Goal: Feedback & Contribution: Contribute content

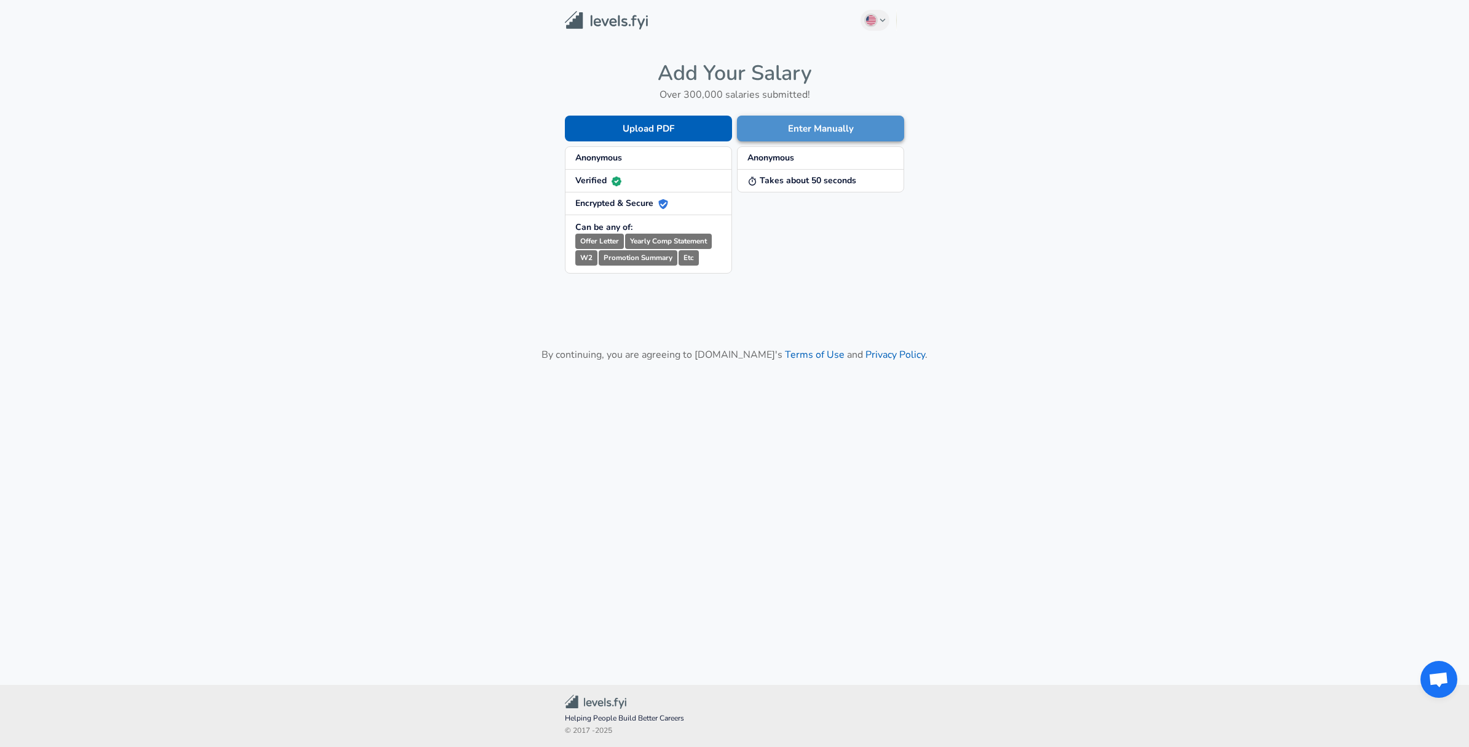
click at [873, 133] on button "Enter Manually" at bounding box center [820, 129] width 167 height 26
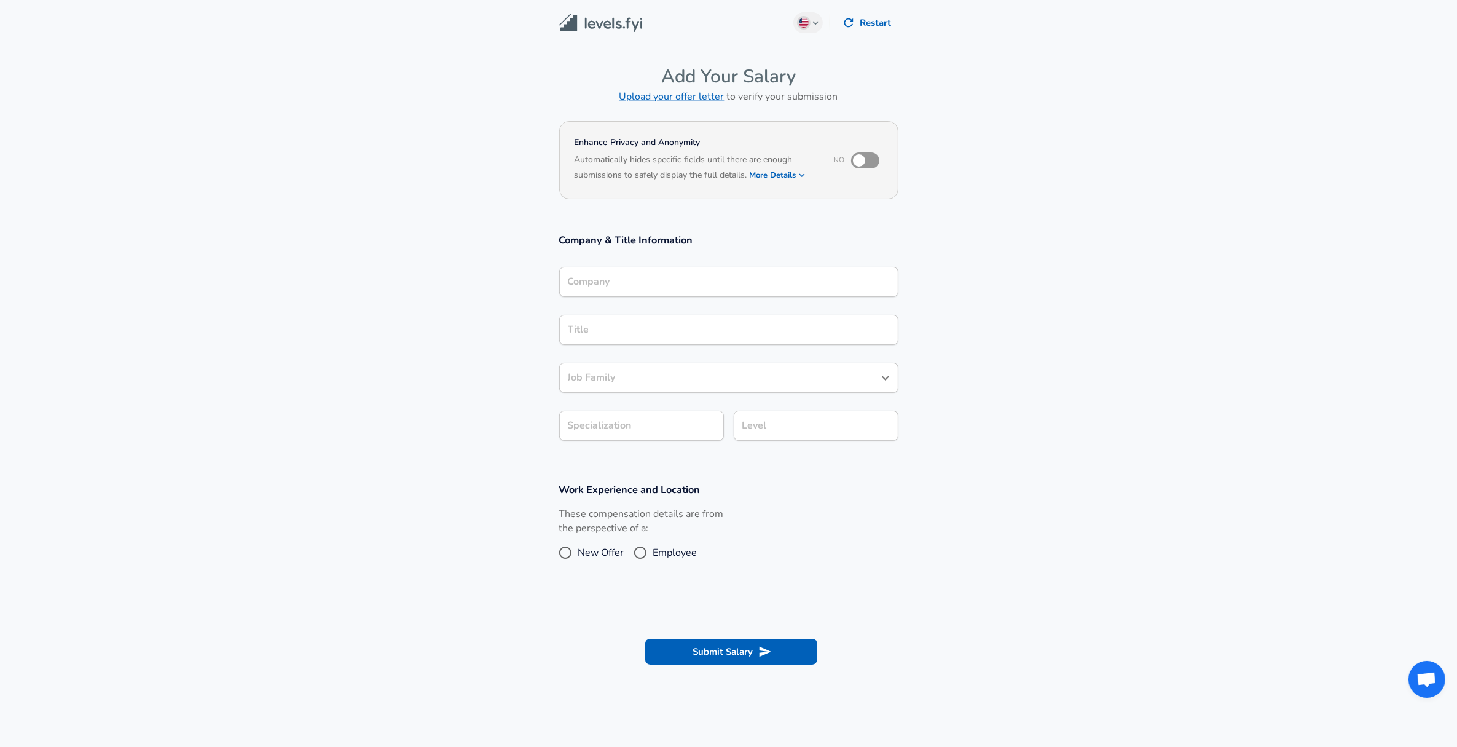
click at [619, 275] on input "Company" at bounding box center [729, 281] width 328 height 19
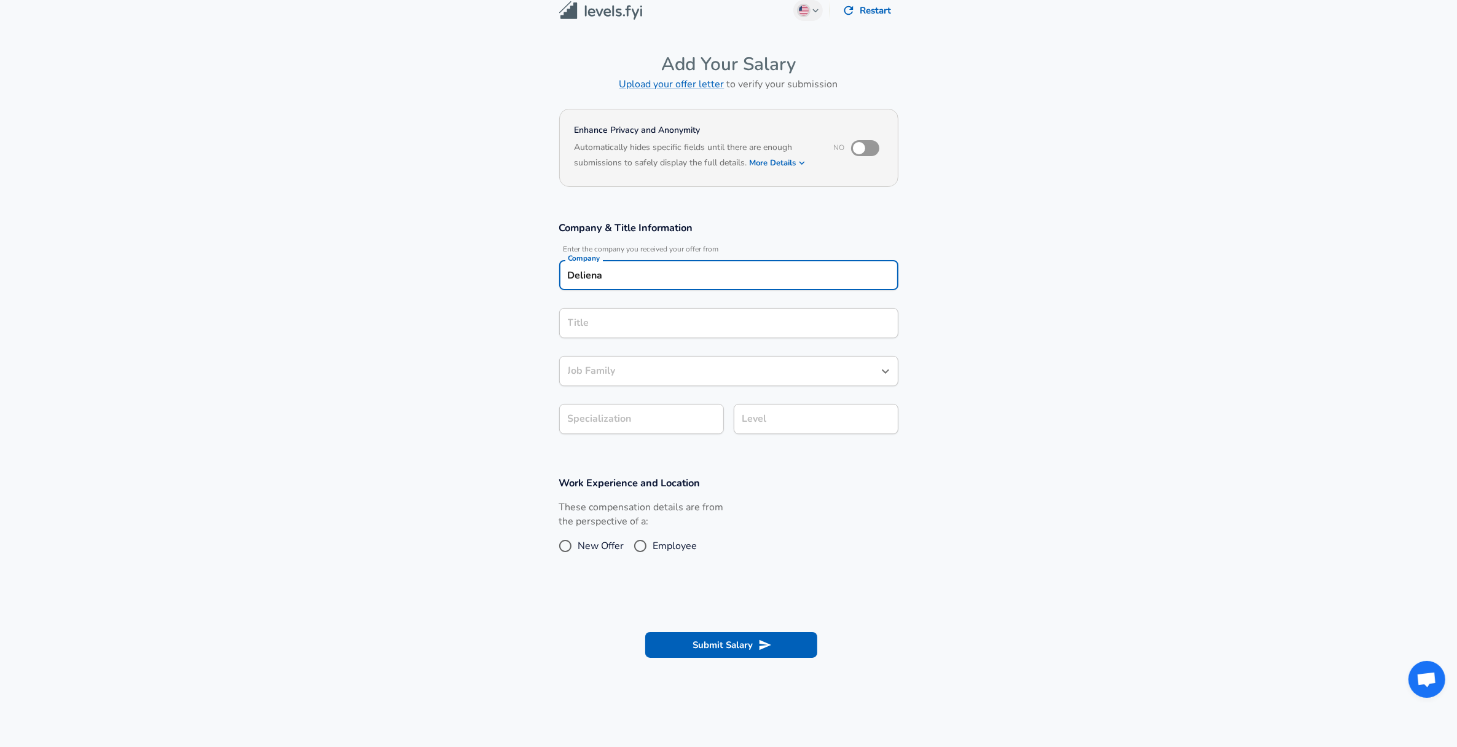
type input "Deliena"
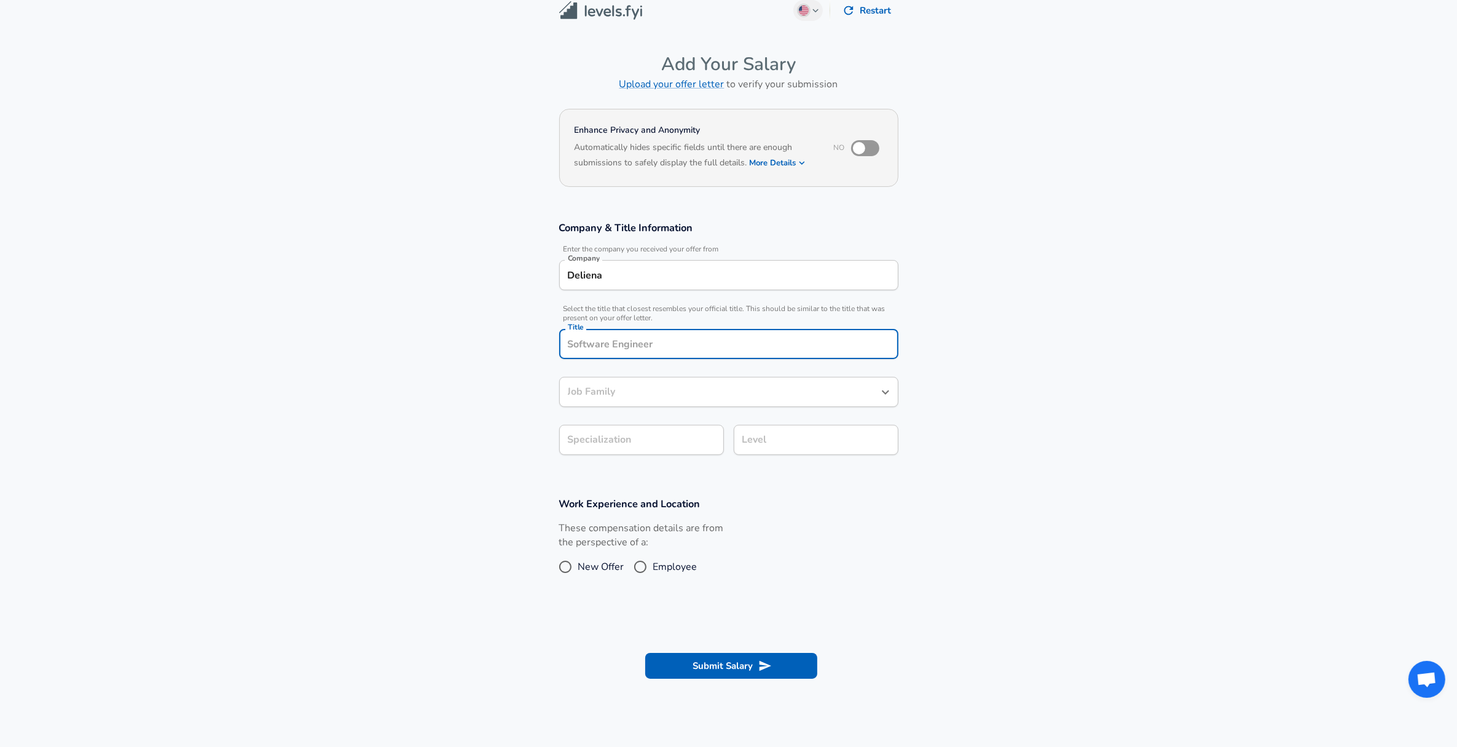
scroll to position [37, 0]
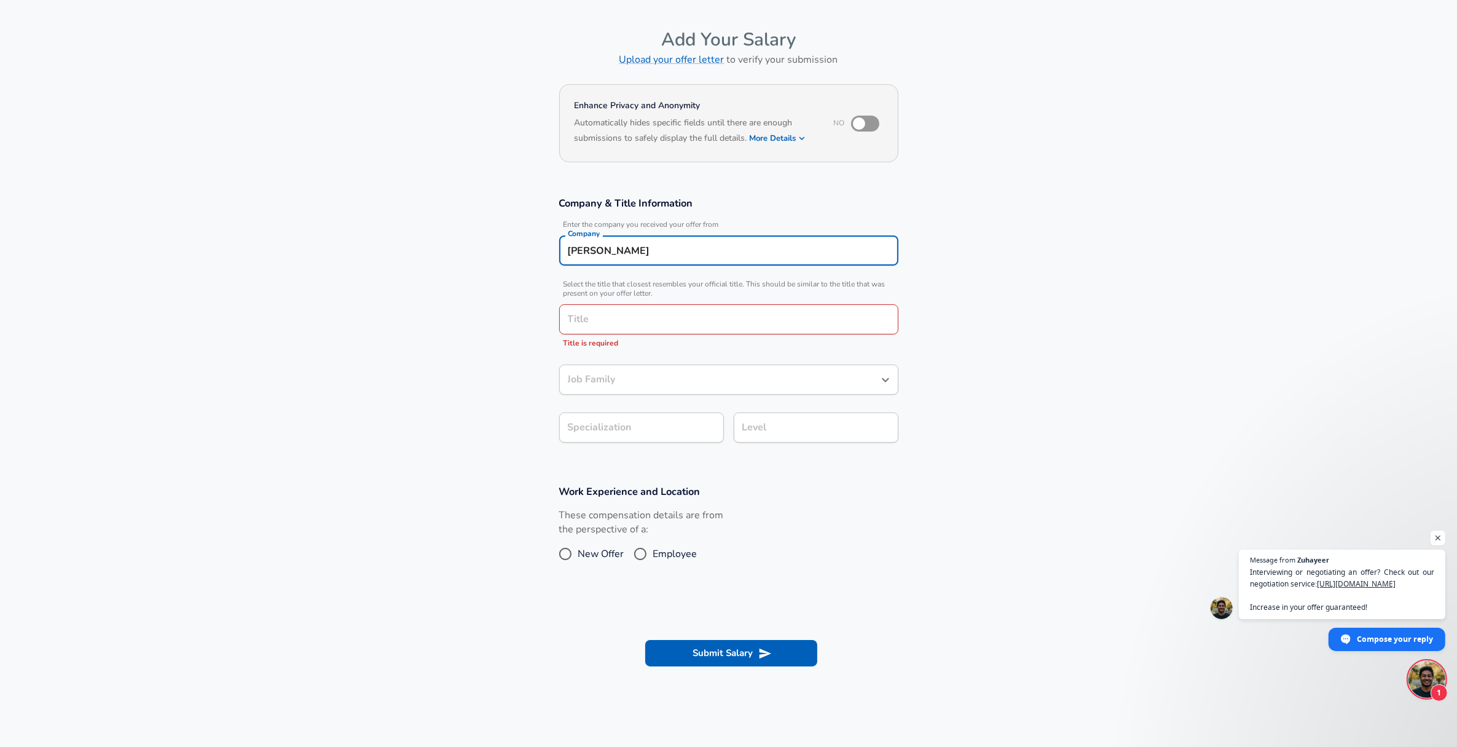
type input "Delinea"
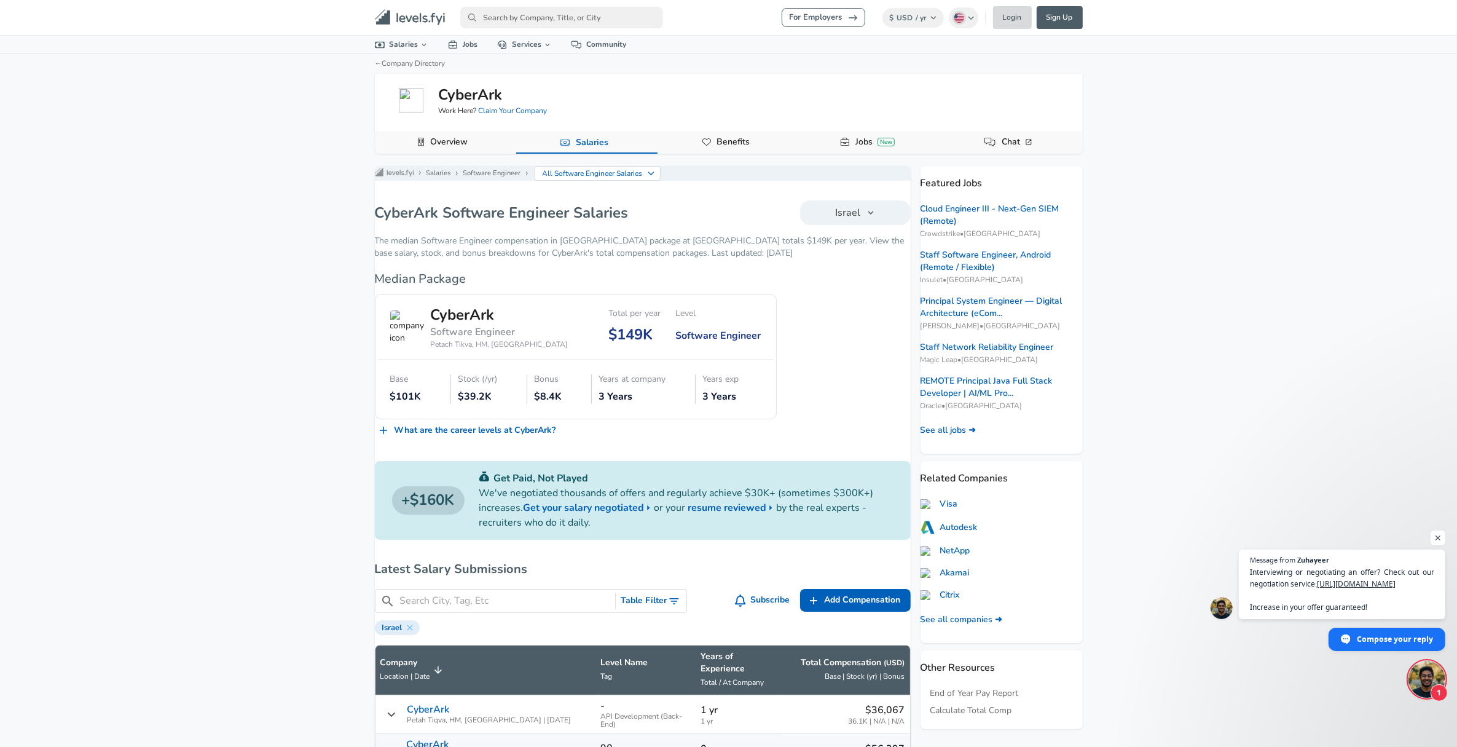
click at [1015, 19] on link "Login" at bounding box center [1012, 17] width 39 height 23
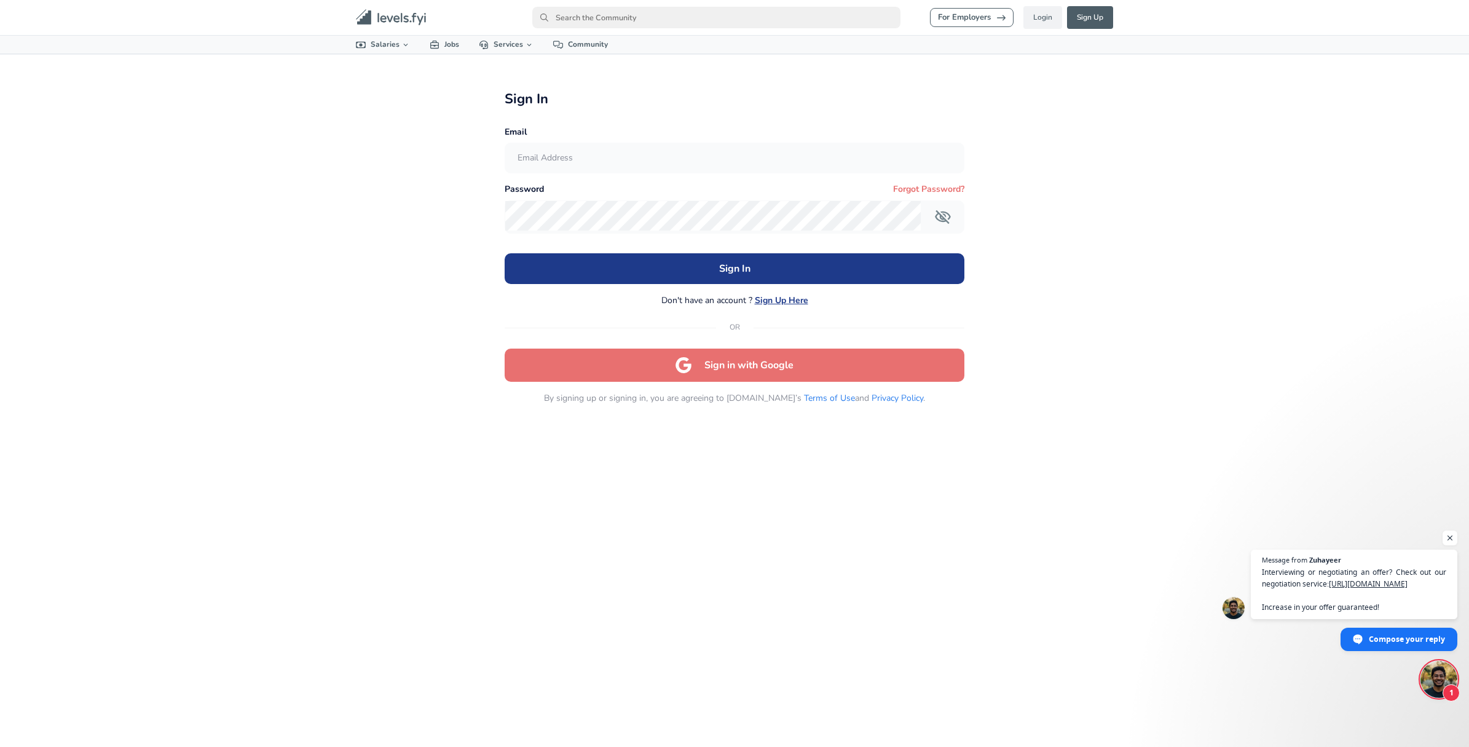
click at [536, 160] on input "text" at bounding box center [734, 158] width 459 height 30
click at [380, 192] on div "For Employers Login Sign Up All Data By Location By Company By Title Salary Cal…" at bounding box center [734, 373] width 1469 height 747
click at [738, 371] on button "Sign in with Google" at bounding box center [735, 365] width 460 height 33
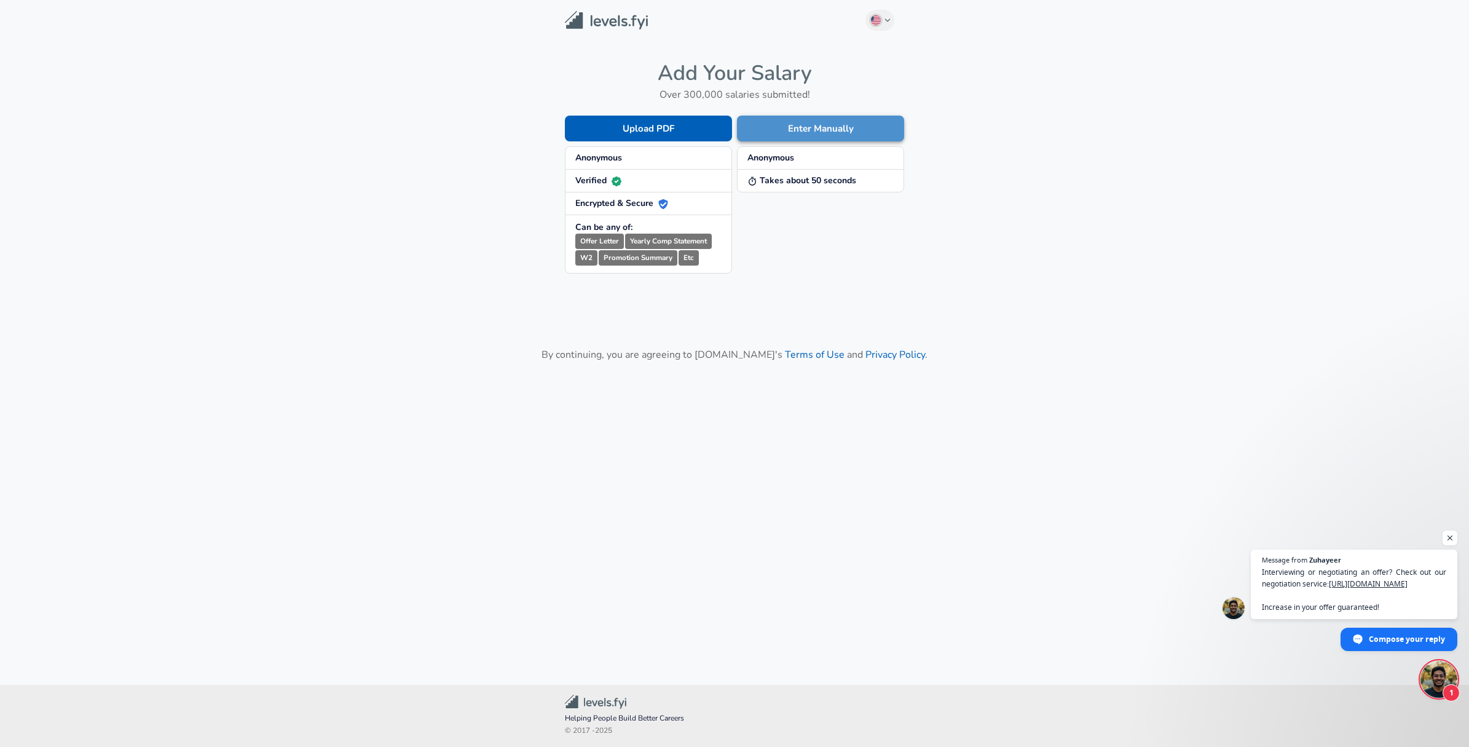
click at [809, 124] on button "Enter Manually" at bounding box center [820, 129] width 167 height 26
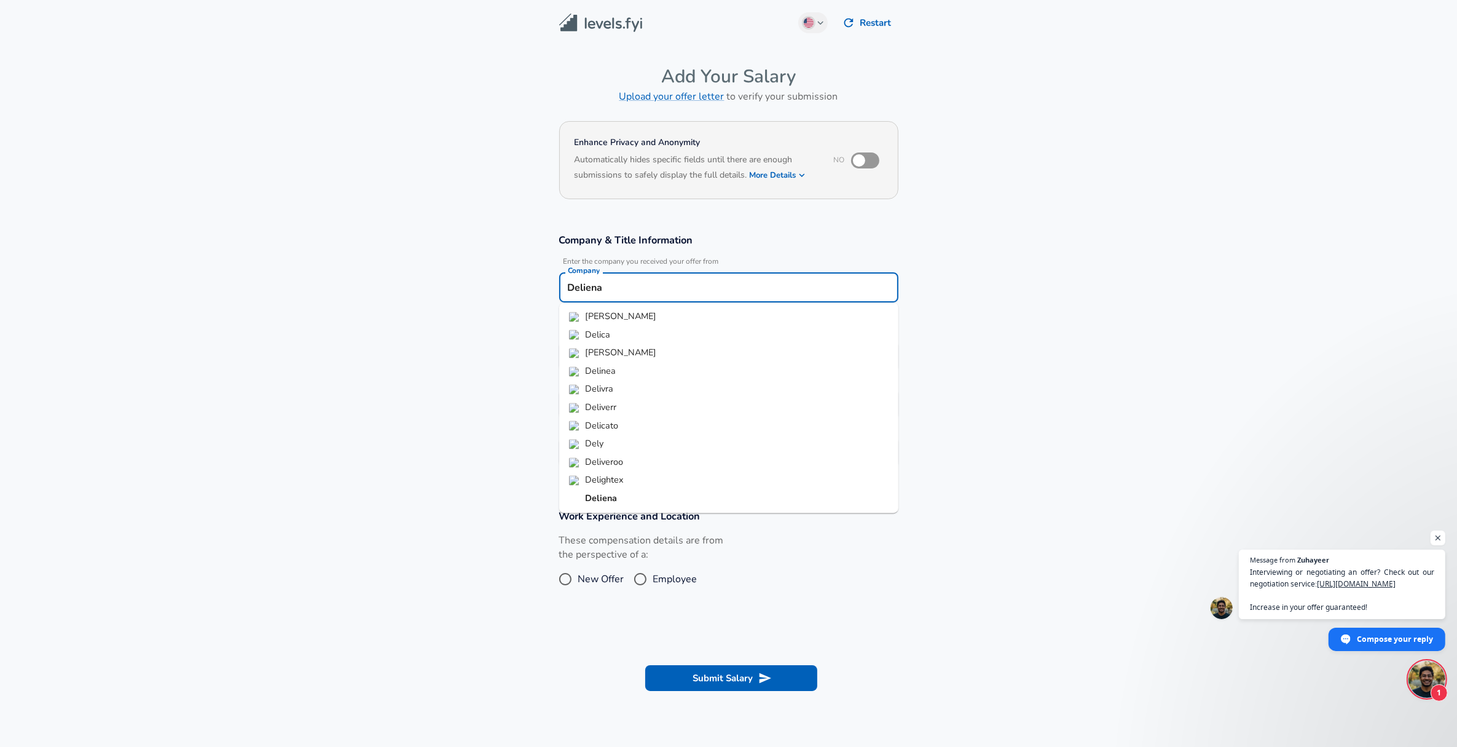
click at [622, 292] on input "Deliena" at bounding box center [729, 287] width 328 height 19
click at [592, 323] on span "Delinea" at bounding box center [601, 317] width 32 height 14
type input "Delinea"
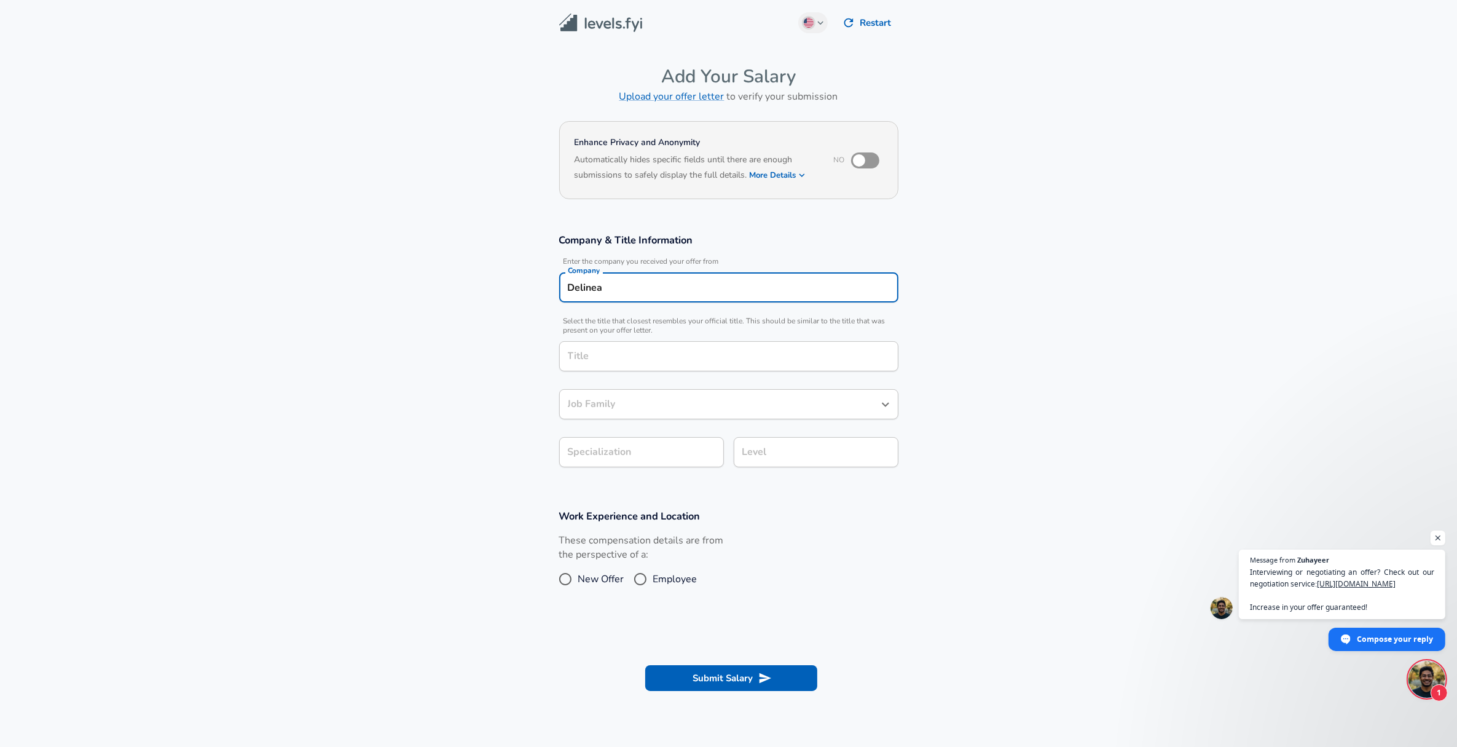
click at [598, 352] on input "Title" at bounding box center [729, 356] width 328 height 19
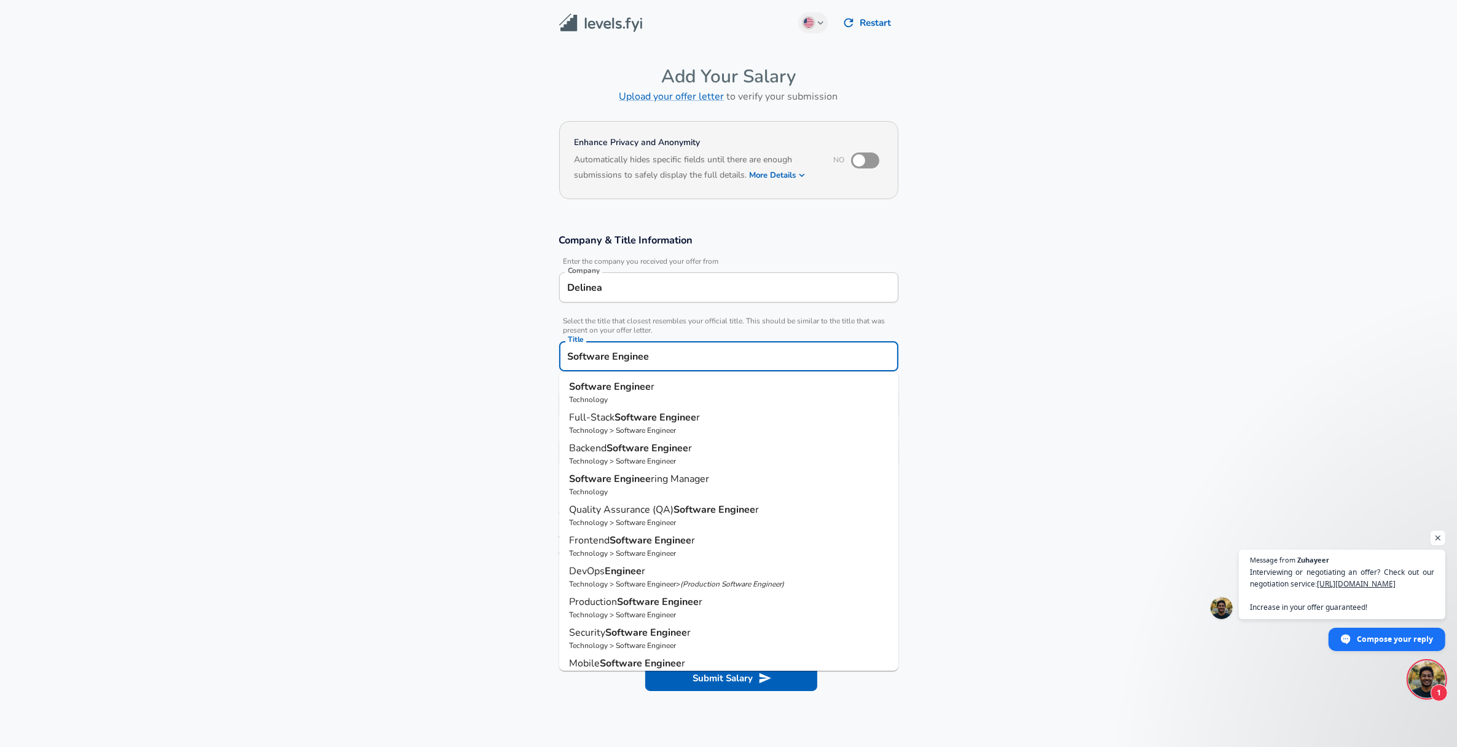
type input "Software Engineer"
drag, startPoint x: 598, startPoint y: 385, endPoint x: 577, endPoint y: 386, distance: 21.5
click at [596, 385] on strong "Software" at bounding box center [591, 387] width 45 height 14
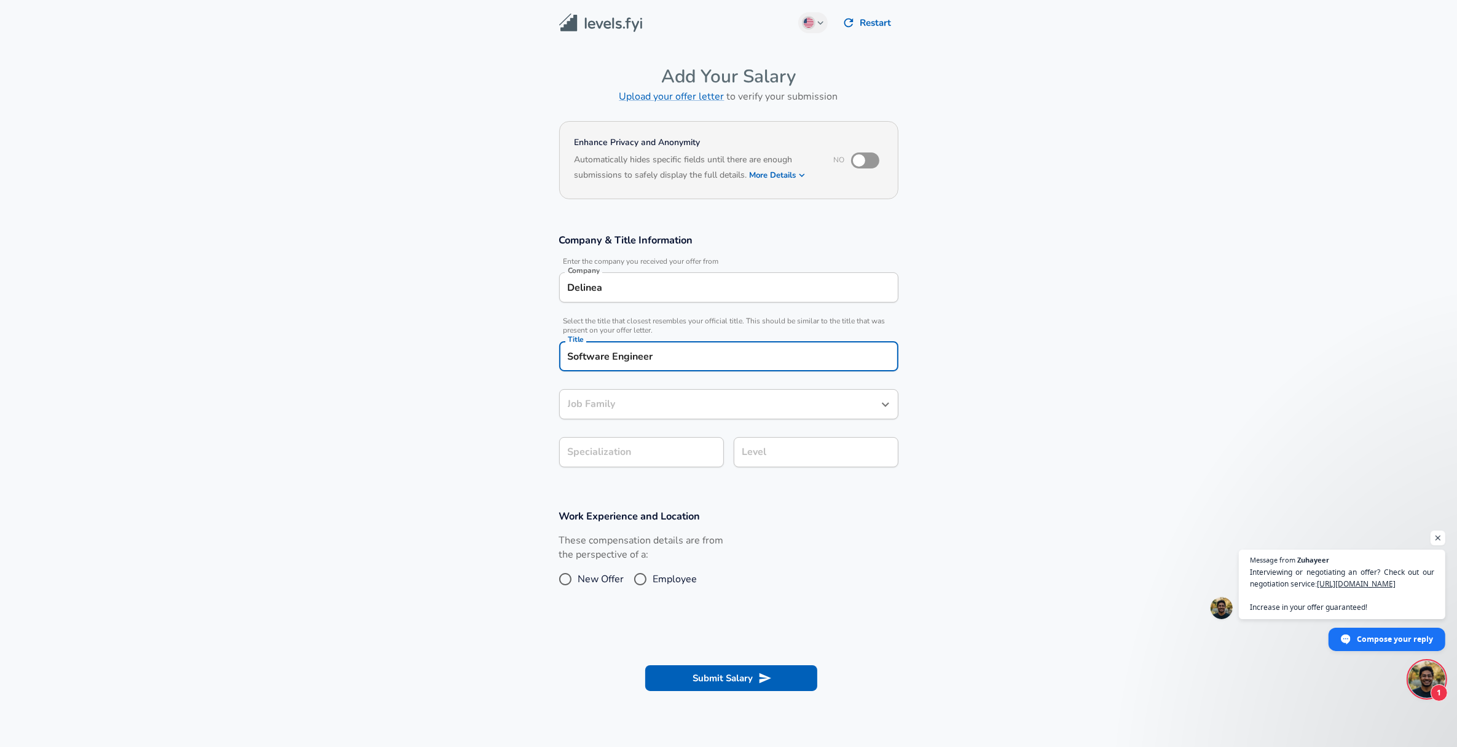
type input "Software Engineer"
click at [690, 404] on input "Software Engineer" at bounding box center [720, 404] width 310 height 19
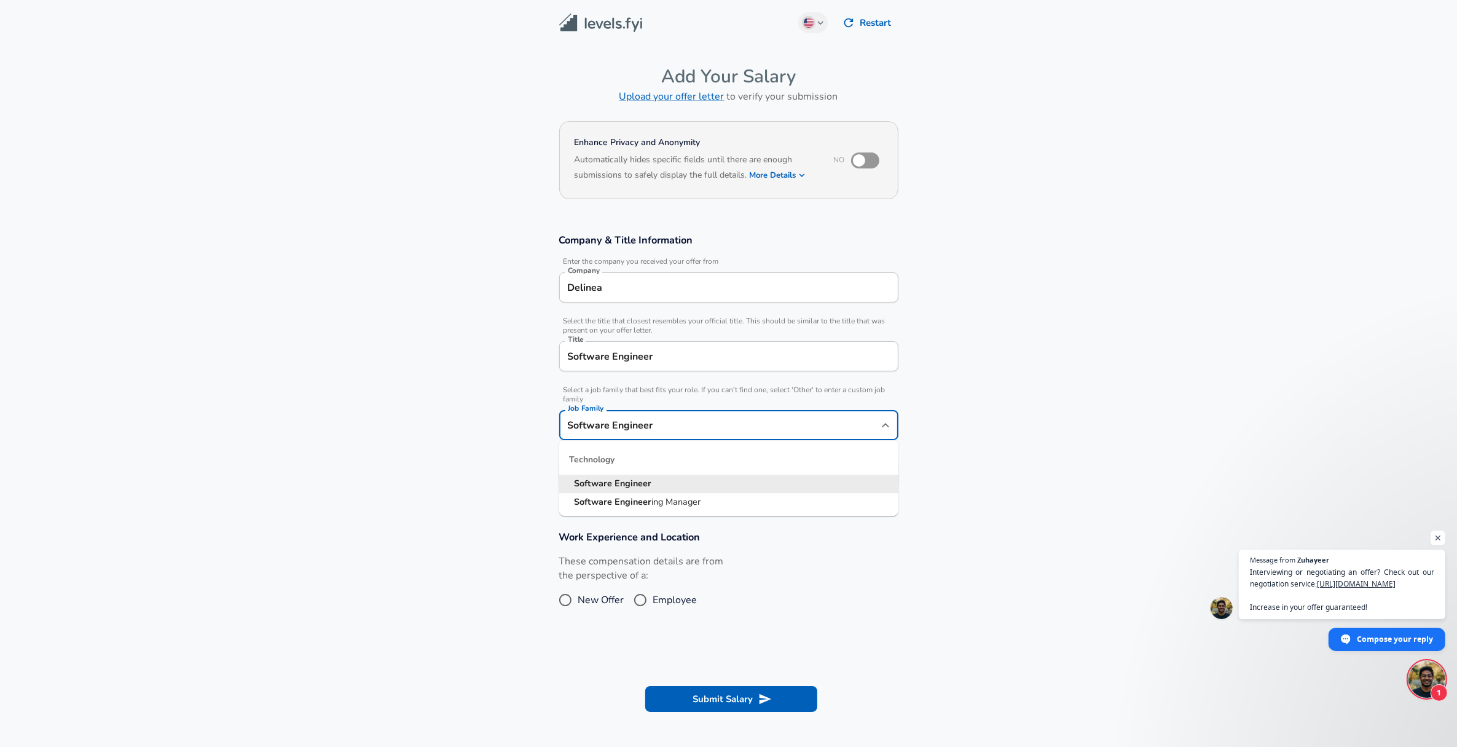
scroll to position [25, 0]
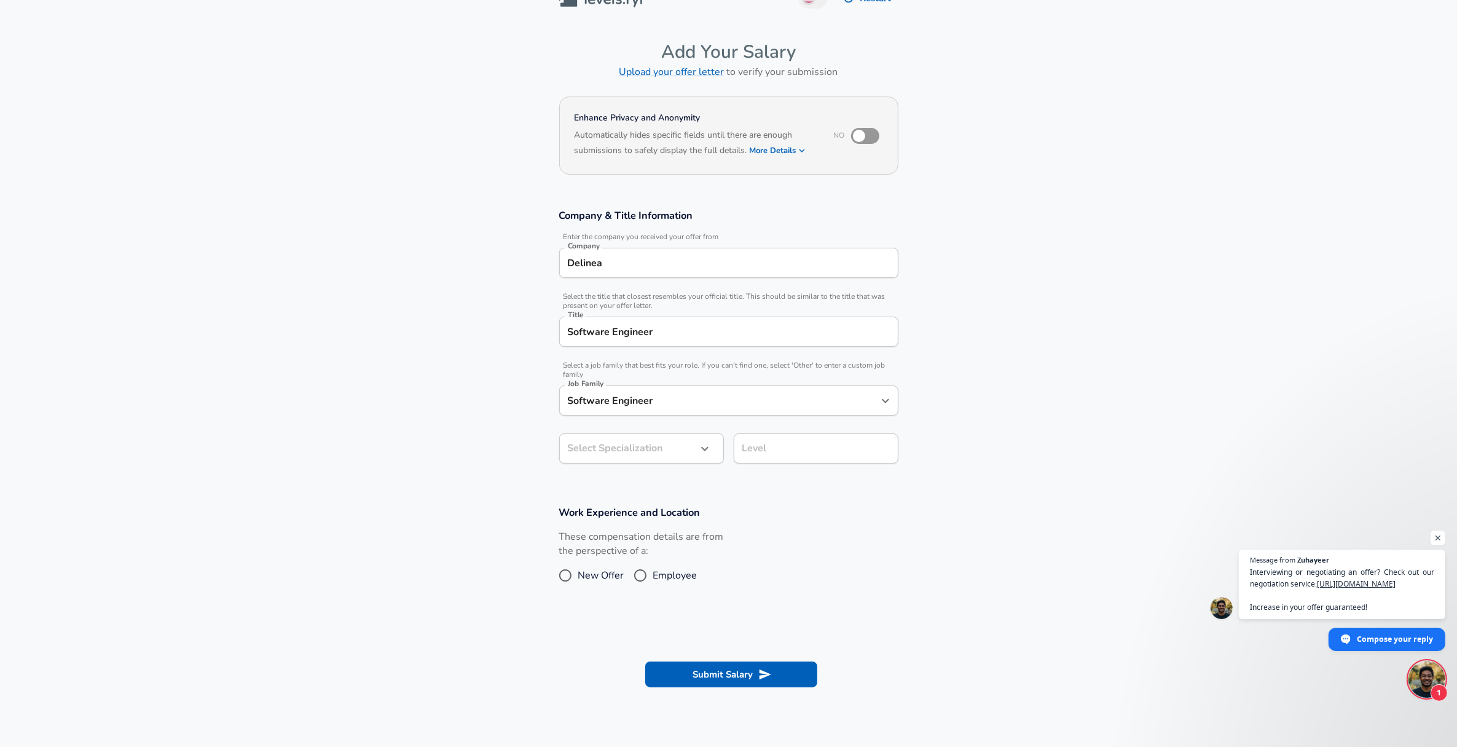
click at [332, 363] on section "Company & Title Information Enter the company you received your offer from Comp…" at bounding box center [728, 342] width 1457 height 297
click at [637, 450] on body "English (US) Change Restart Add Your Salary Upload your offer letter to verify …" at bounding box center [728, 348] width 1457 height 747
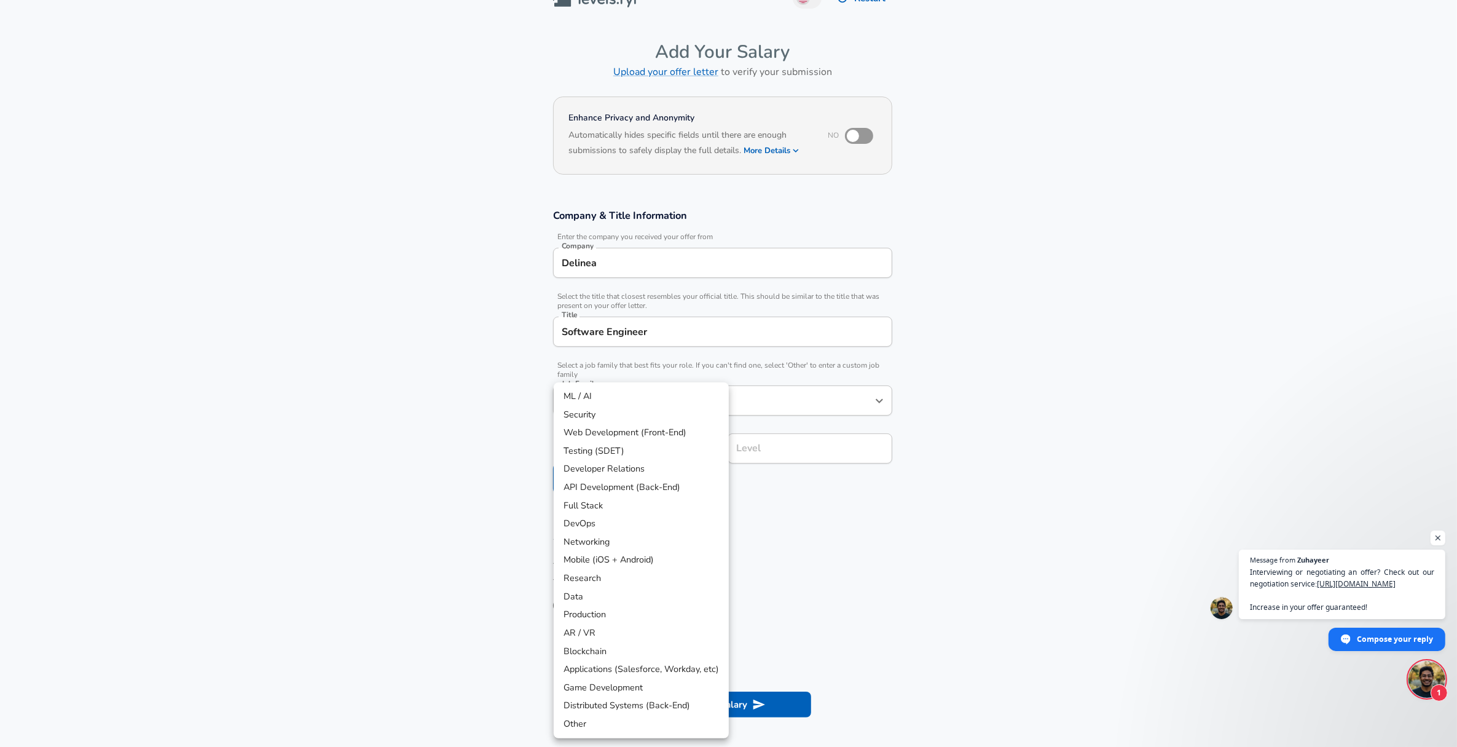
scroll to position [61, 0]
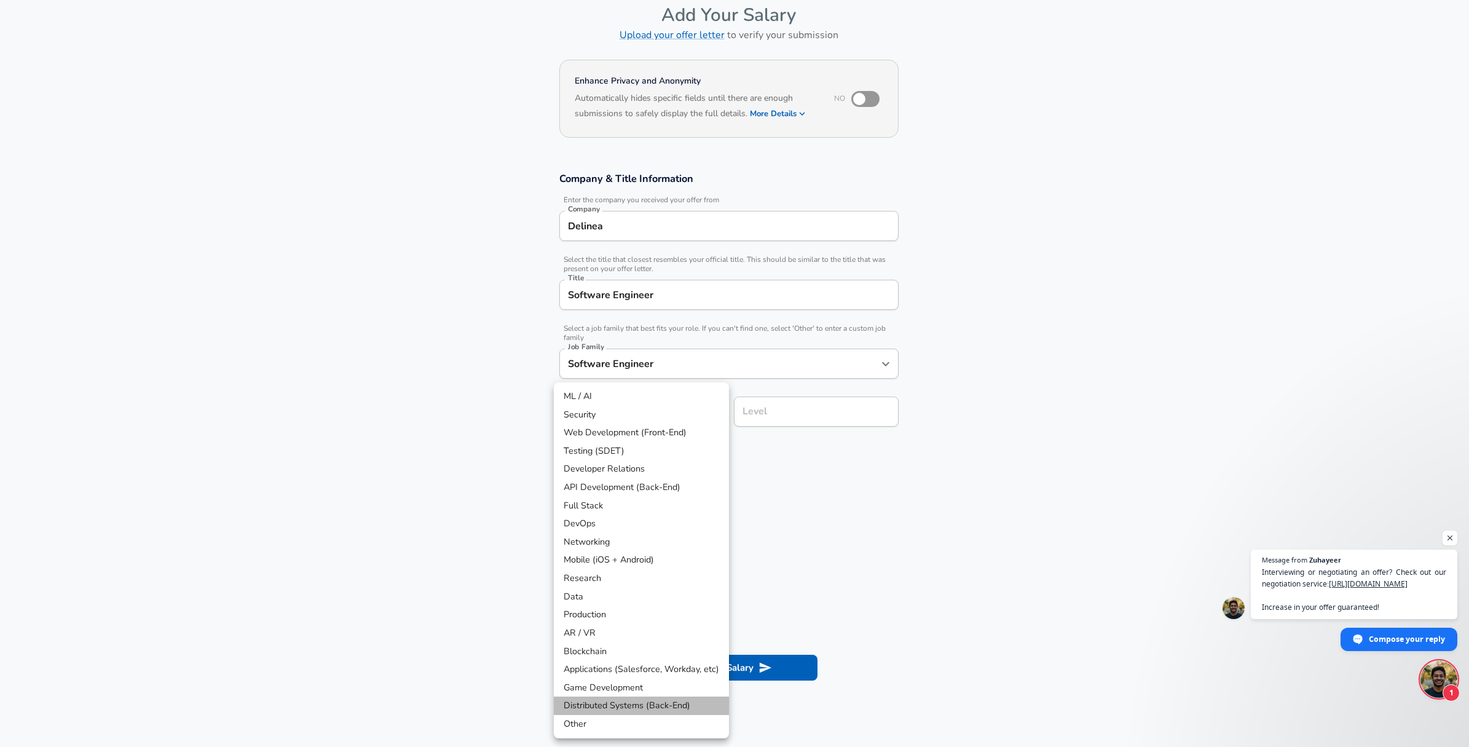
click at [604, 701] on li "Distributed Systems (Back-End)" at bounding box center [641, 705] width 175 height 18
type input "Distributed Systems (Back-End)"
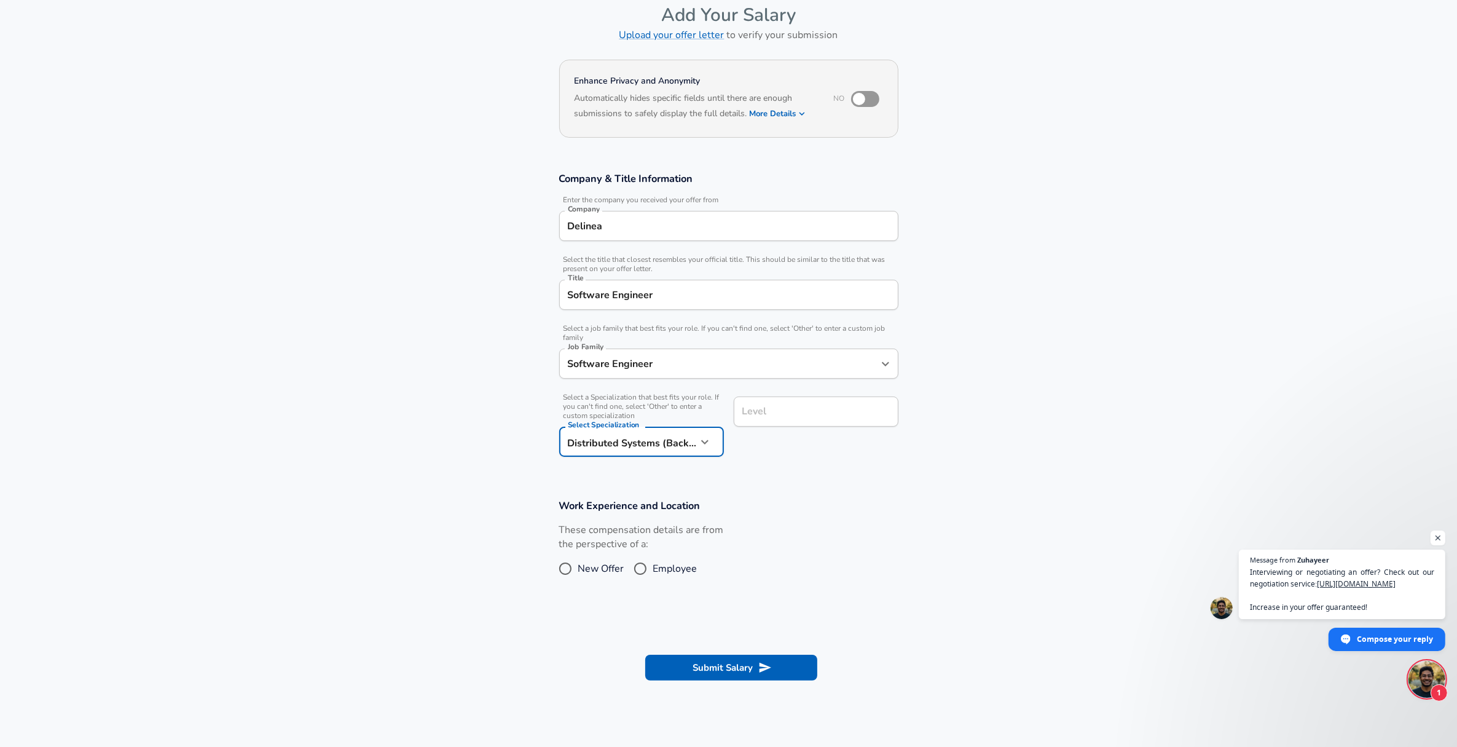
click at [807, 403] on div "Level" at bounding box center [816, 411] width 165 height 30
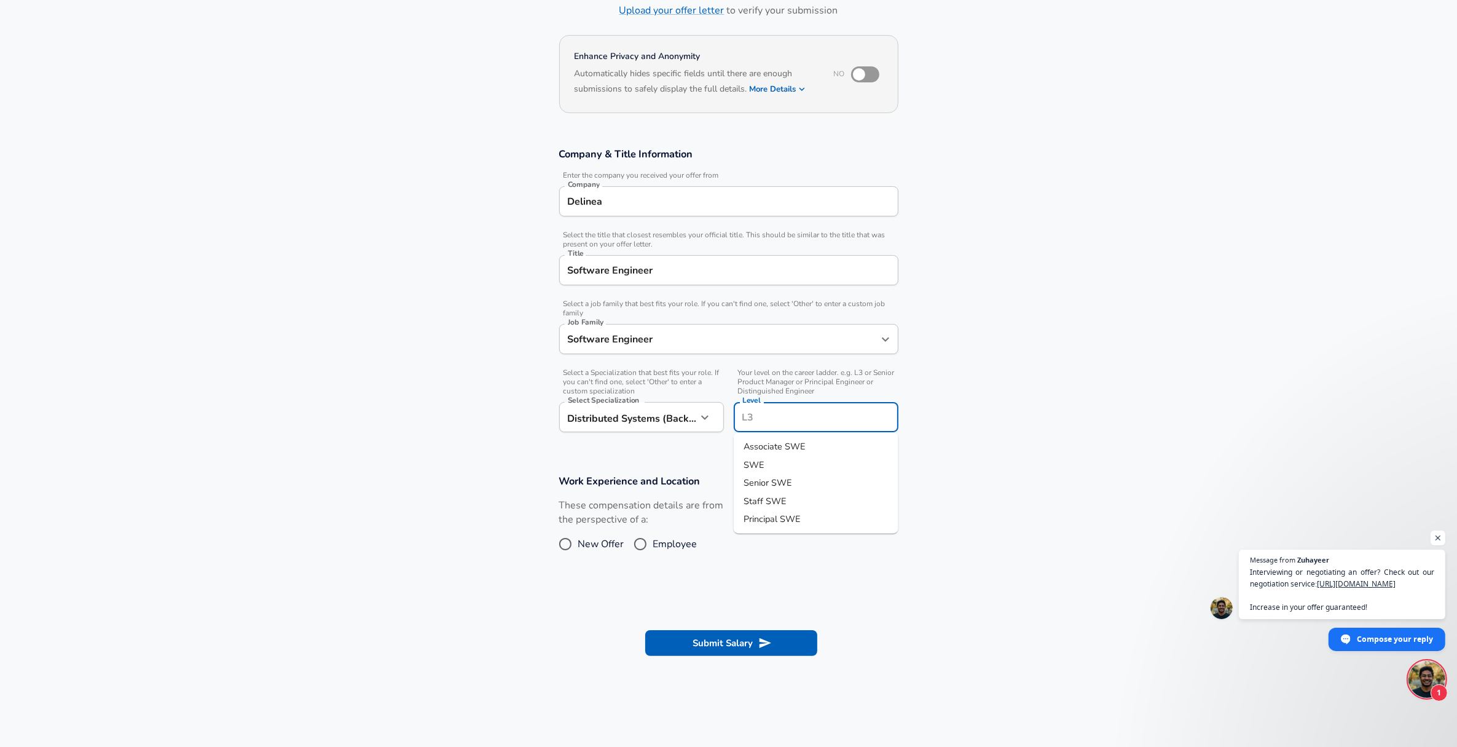
click at [805, 410] on input "Level" at bounding box center [816, 417] width 154 height 19
click at [783, 495] on span "Staff SWE" at bounding box center [765, 501] width 42 height 12
type input "Staff SWE"
click at [639, 541] on input "Employee" at bounding box center [641, 544] width 26 height 20
radio input "true"
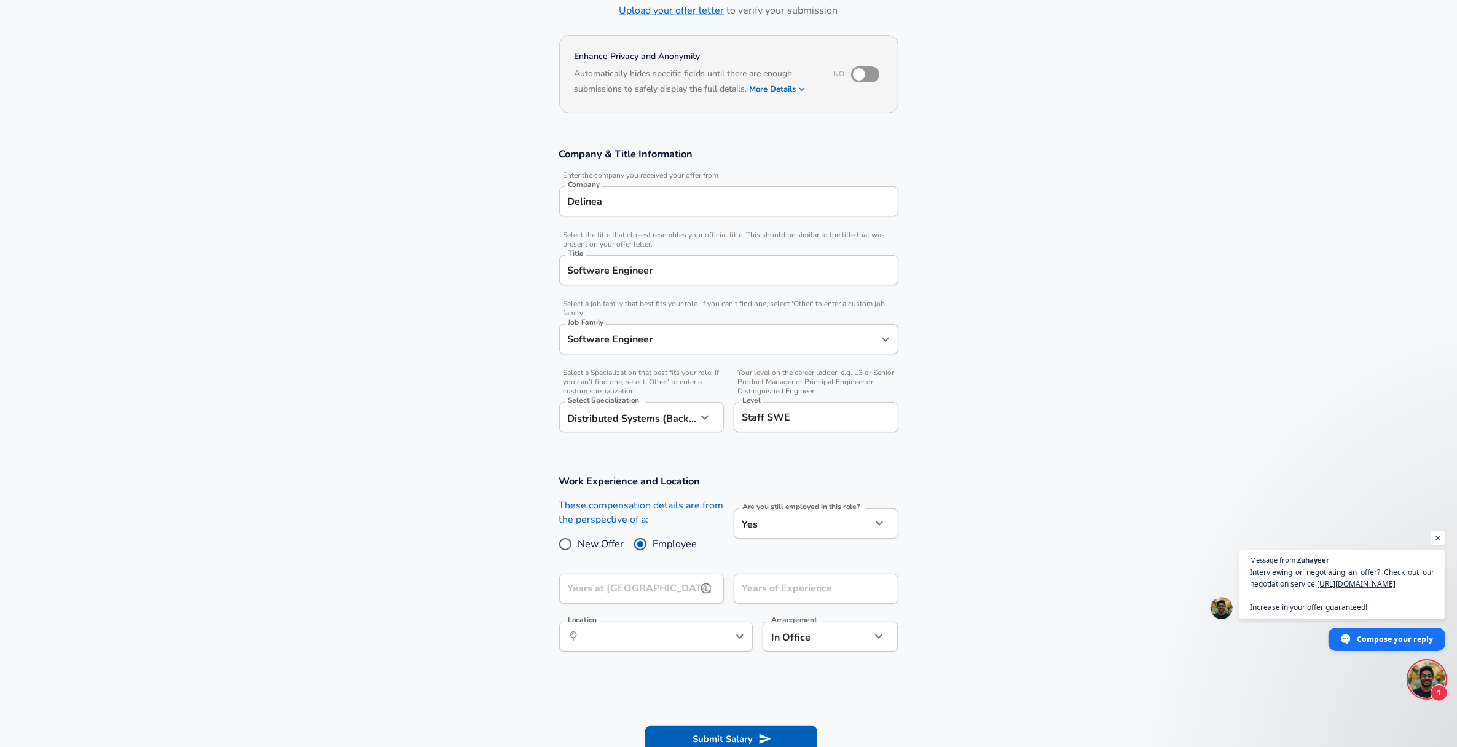
click at [645, 585] on input "Years at Delinea" at bounding box center [628, 589] width 138 height 30
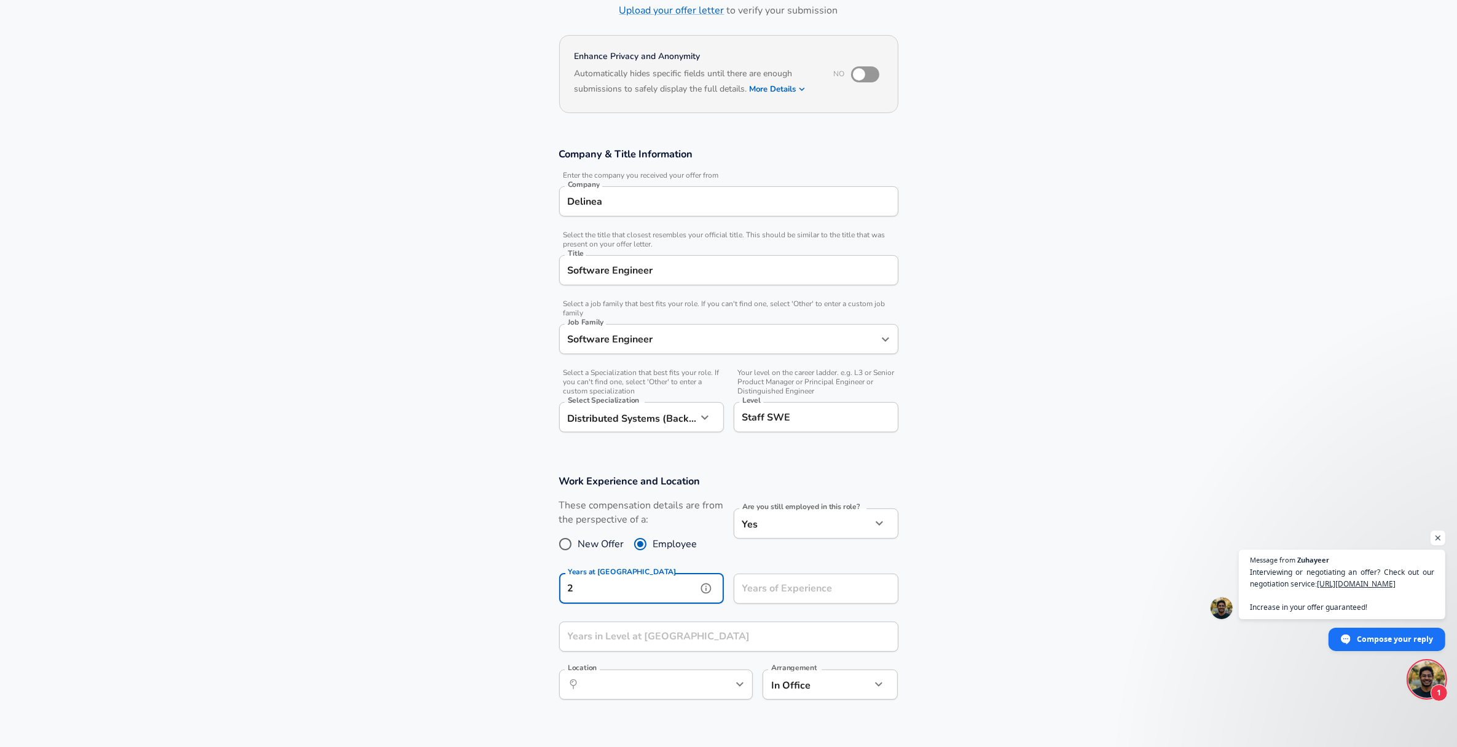
type input "2"
click at [770, 589] on input "Years of Experience" at bounding box center [803, 589] width 138 height 30
type input "7"
click at [594, 639] on input "Years in Level at Delinea" at bounding box center [715, 636] width 312 height 30
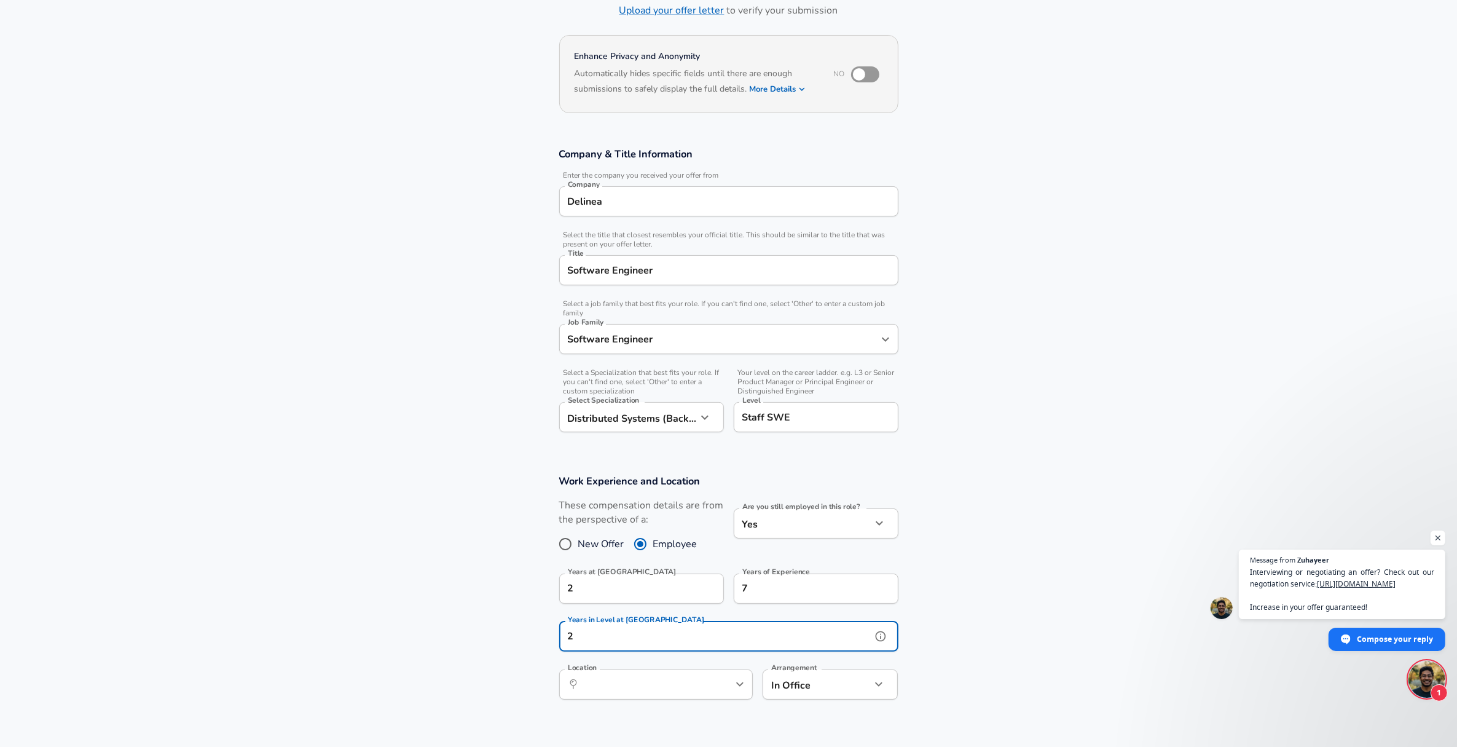
type input "2"
click at [385, 624] on section "Work Experience and Location These compensation details are from the perspectiv…" at bounding box center [728, 593] width 1457 height 267
click at [714, 690] on icon "help" at bounding box center [720, 684] width 12 height 12
click at [739, 678] on icon "Open" at bounding box center [740, 684] width 15 height 15
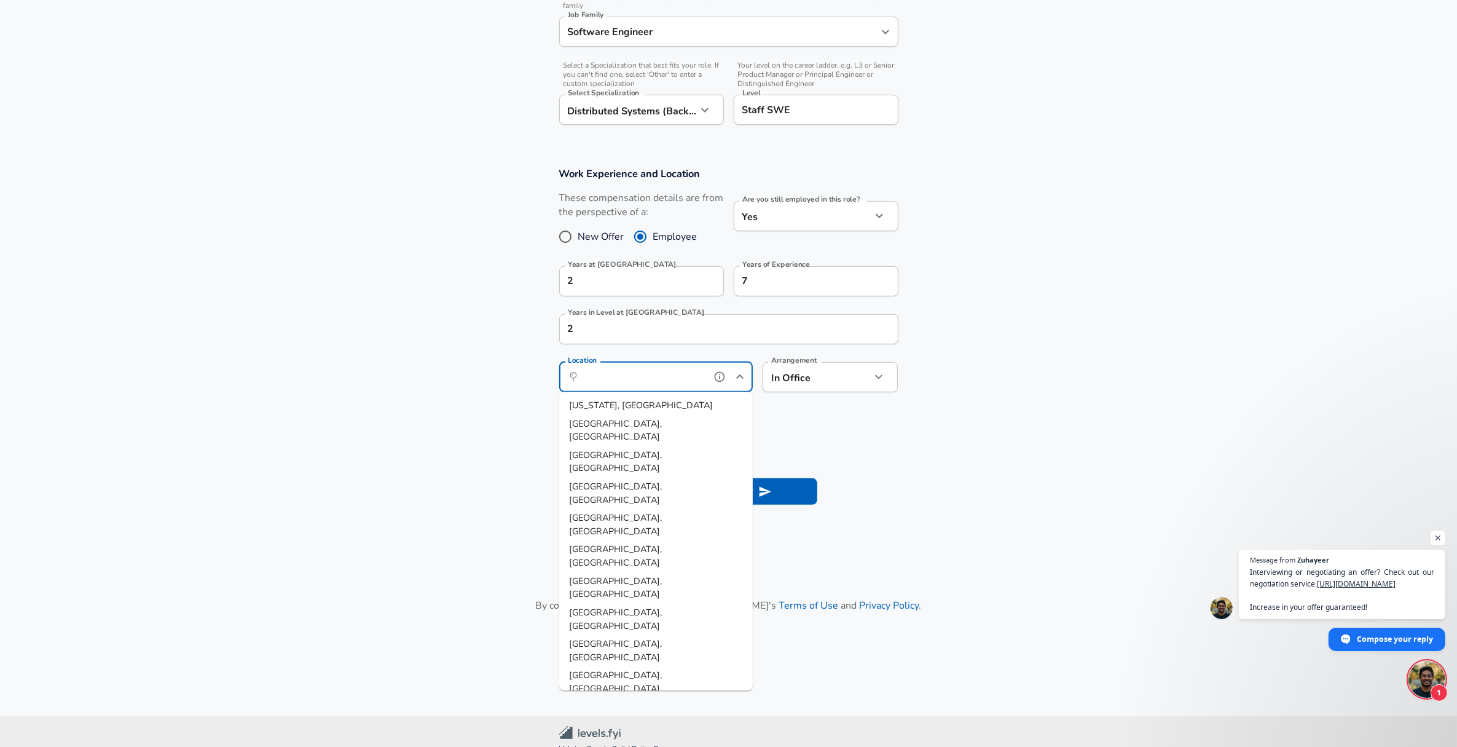
scroll to position [424, 0]
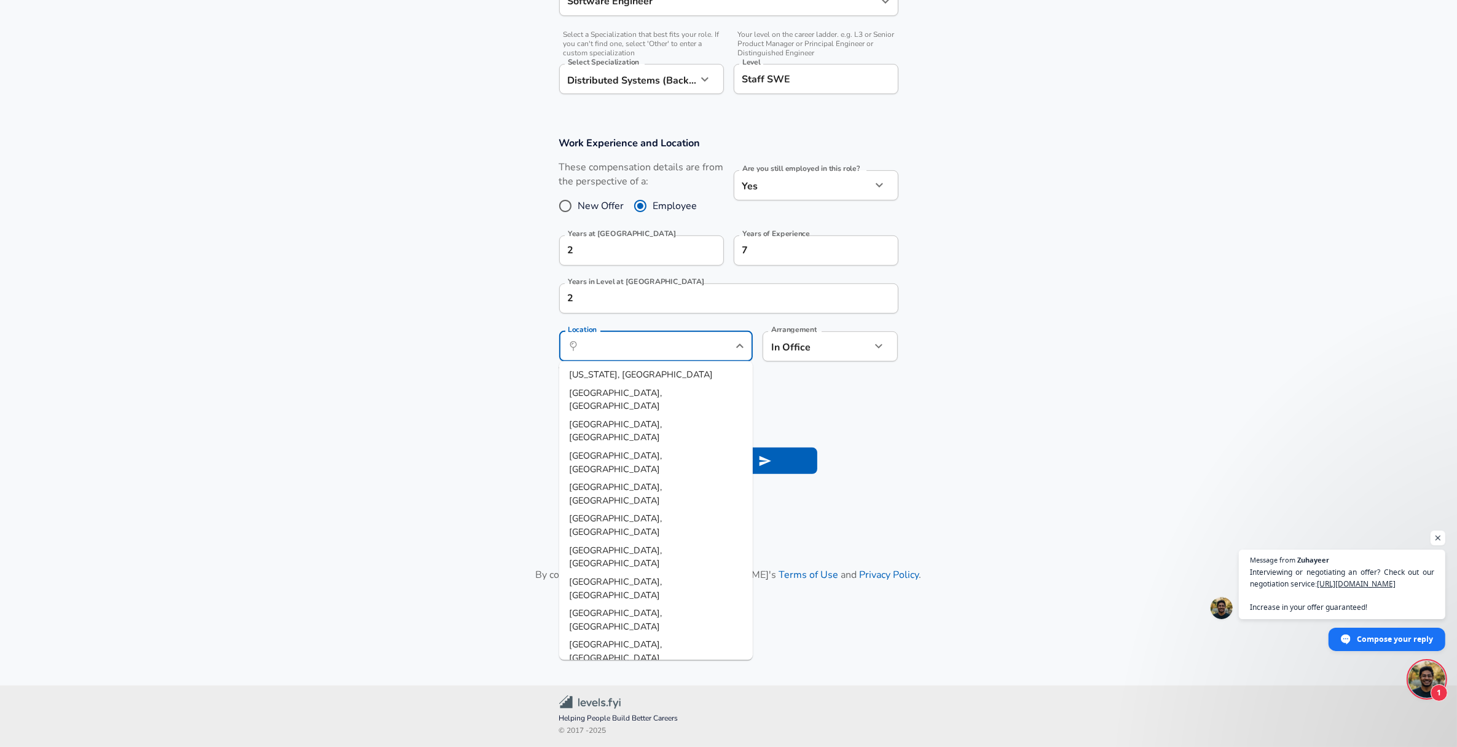
click at [350, 426] on section "Submit Salary" at bounding box center [728, 458] width 1457 height 69
click at [647, 352] on input "Location" at bounding box center [643, 346] width 126 height 19
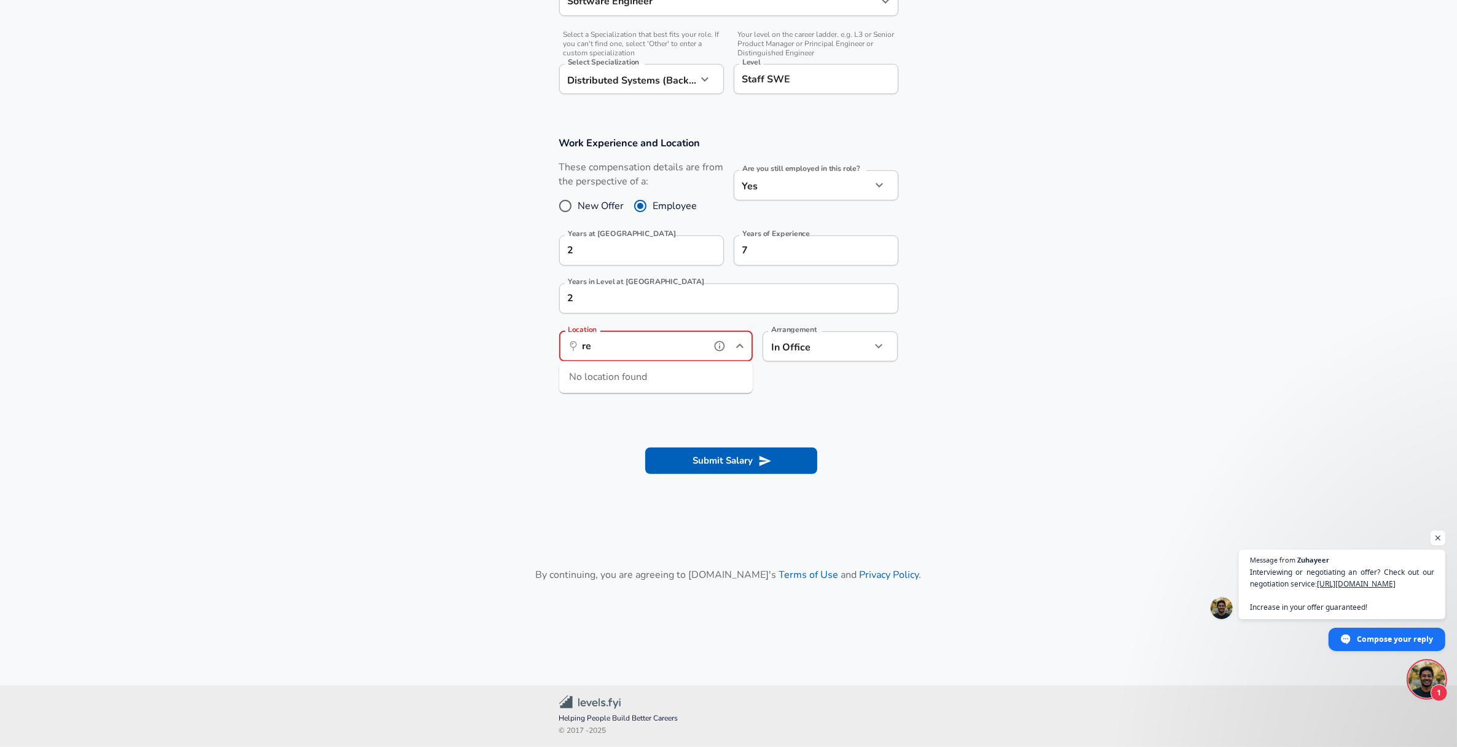
type input "r"
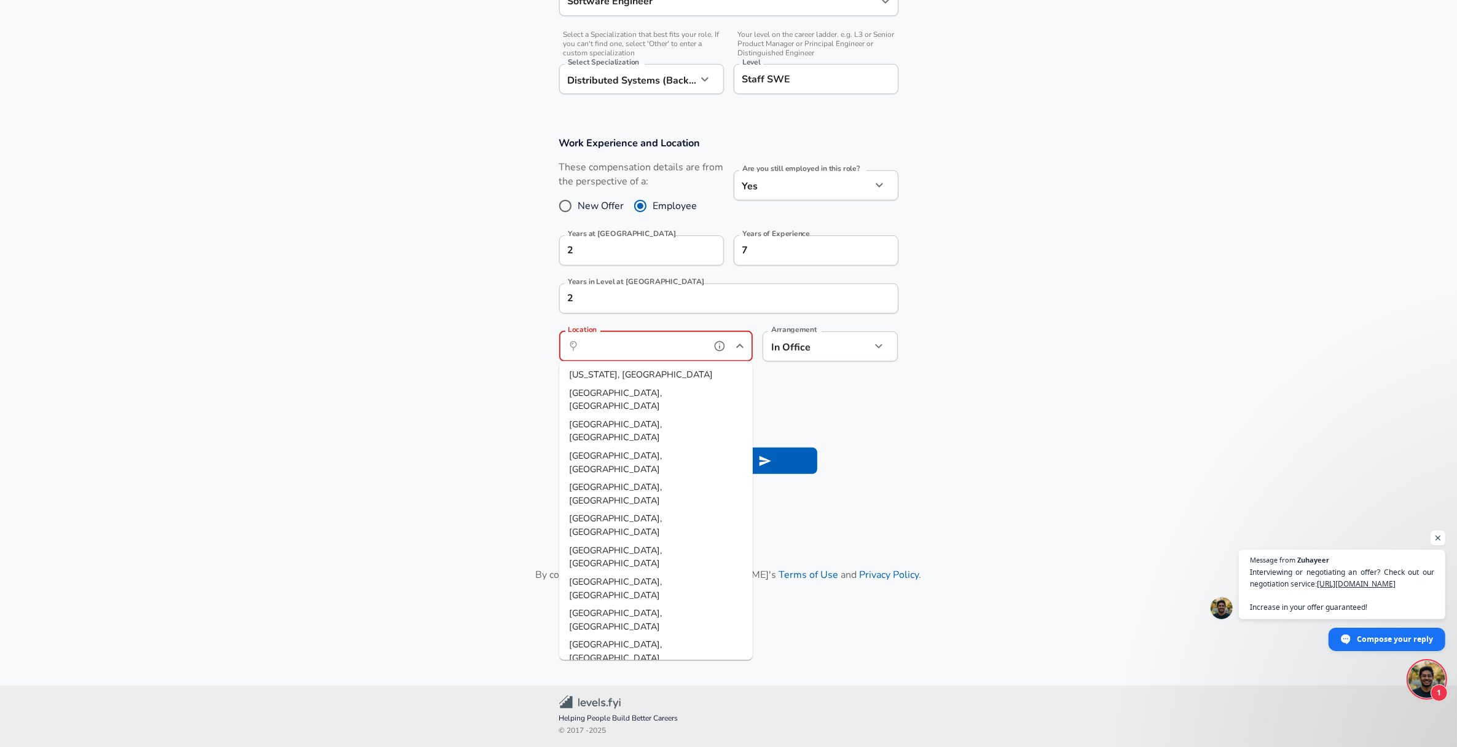
click at [612, 668] on li "San Francisco, CA" at bounding box center [656, 683] width 194 height 31
type input "San Francisco, CA"
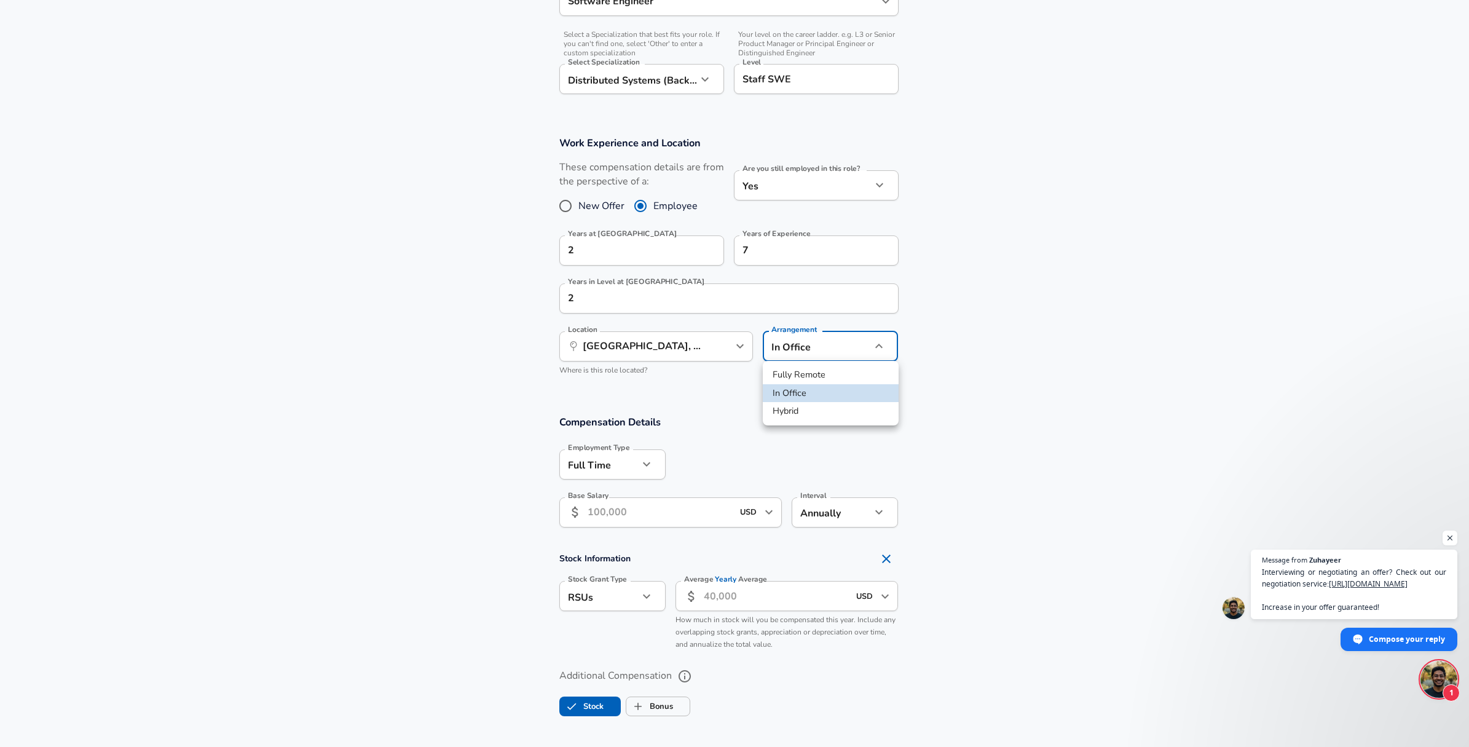
click at [822, 376] on li "Fully Remote" at bounding box center [831, 375] width 136 height 18
type input "remote"
click at [444, 415] on section "Compensation Details Employment Type Full Time full_time Employment Type Base S…" at bounding box center [728, 475] width 1457 height 120
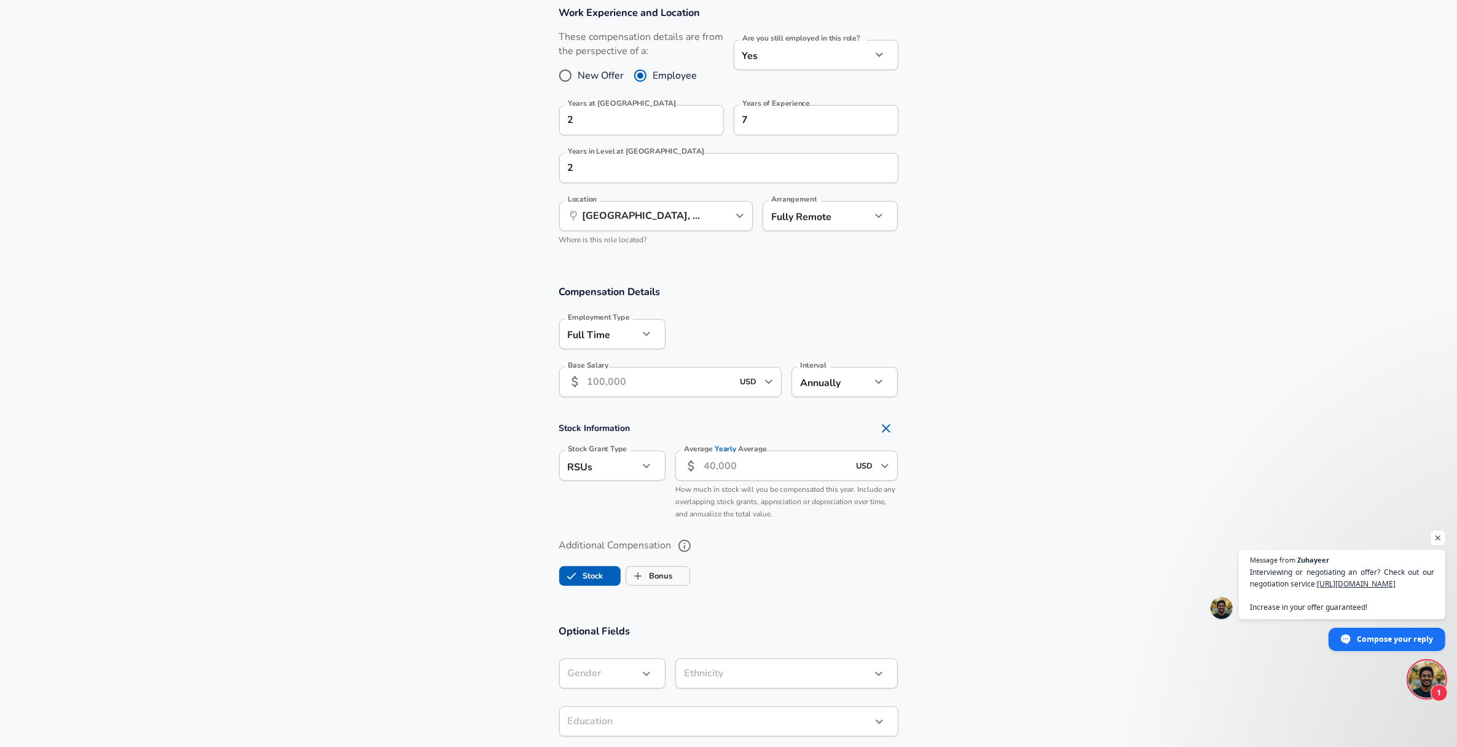
scroll to position [578, 0]
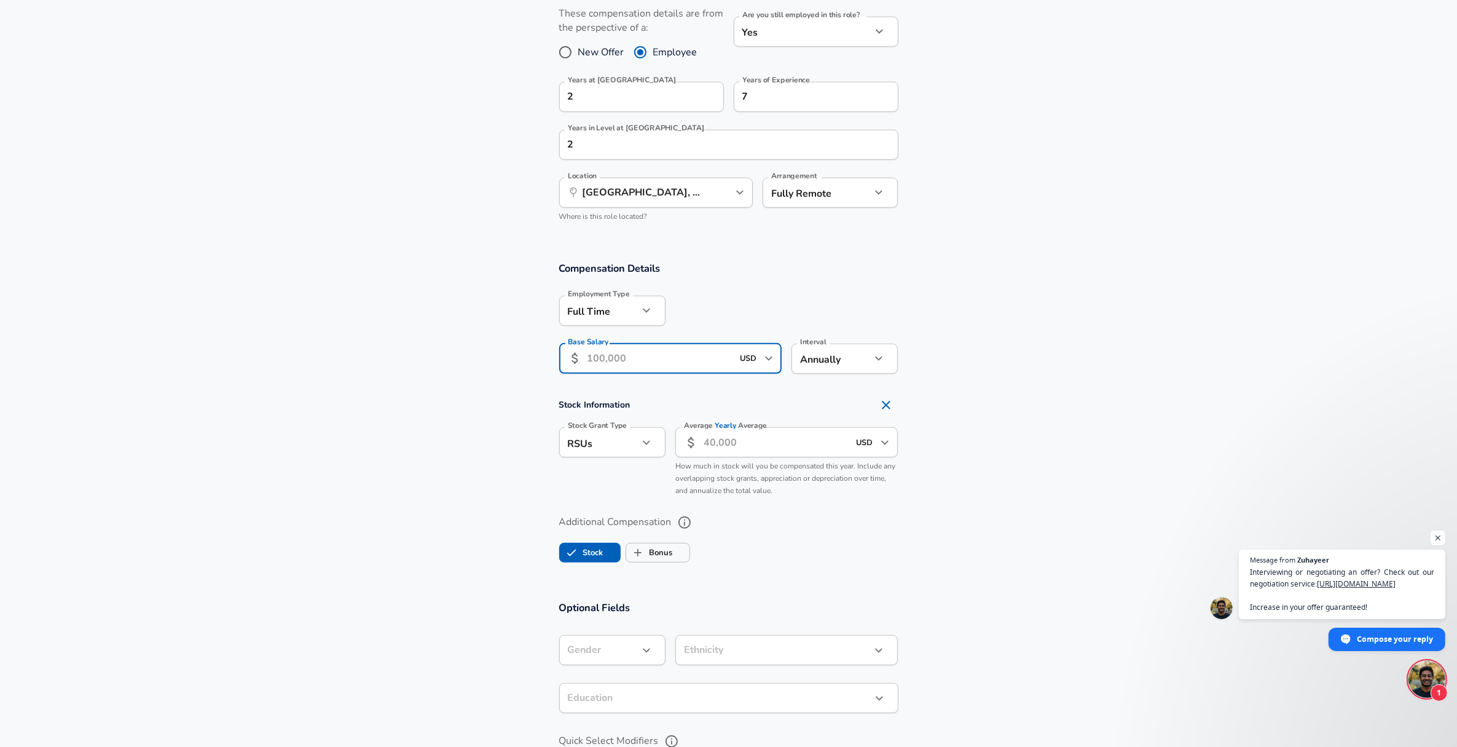
click at [621, 351] on input "Base Salary" at bounding box center [661, 359] width 146 height 30
type input "162,000"
click at [464, 365] on section "Compensation Details Employment Type Full Time full_time Employment Type Base S…" at bounding box center [728, 321] width 1457 height 120
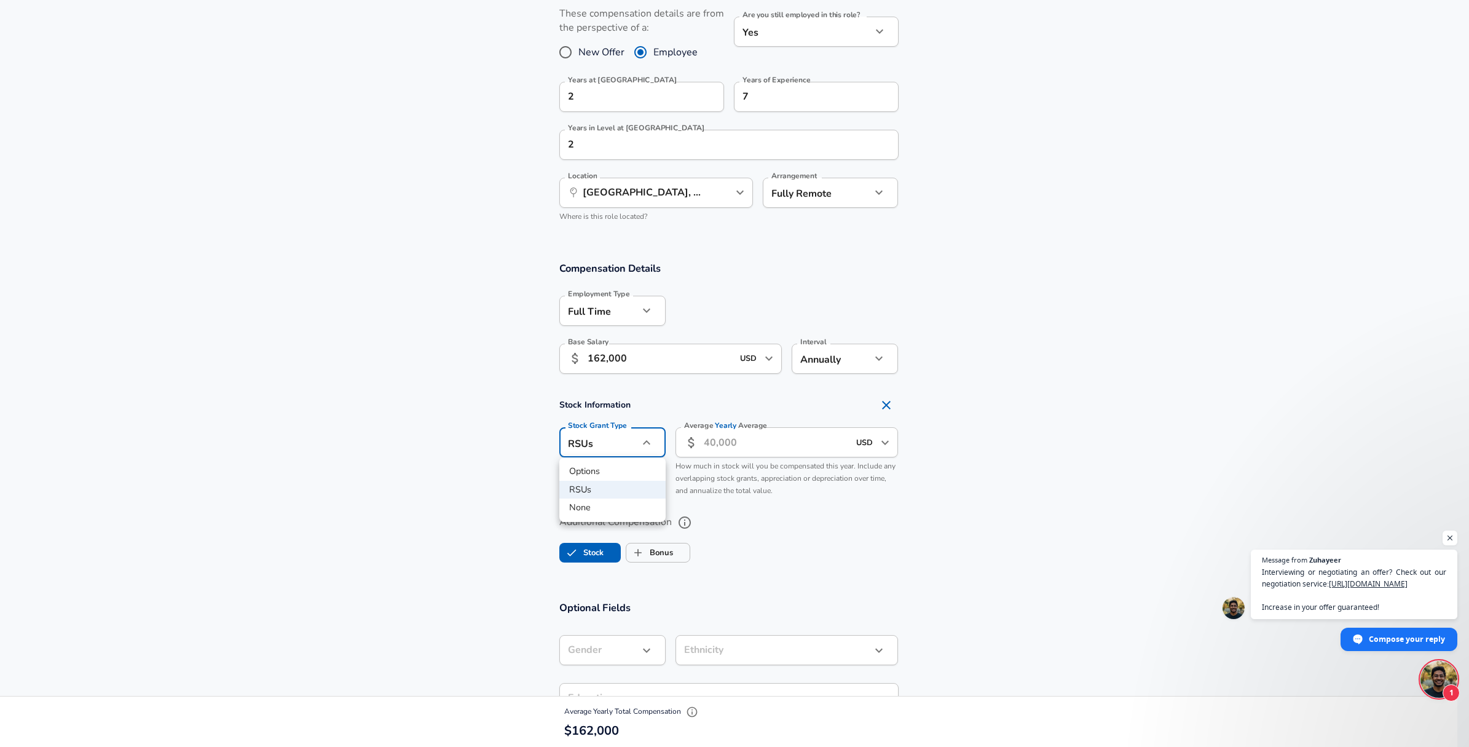
click at [581, 487] on li "RSUs" at bounding box center [612, 490] width 106 height 18
click at [472, 517] on section "Additional Compensation Stock Bonus" at bounding box center [728, 534] width 1457 height 65
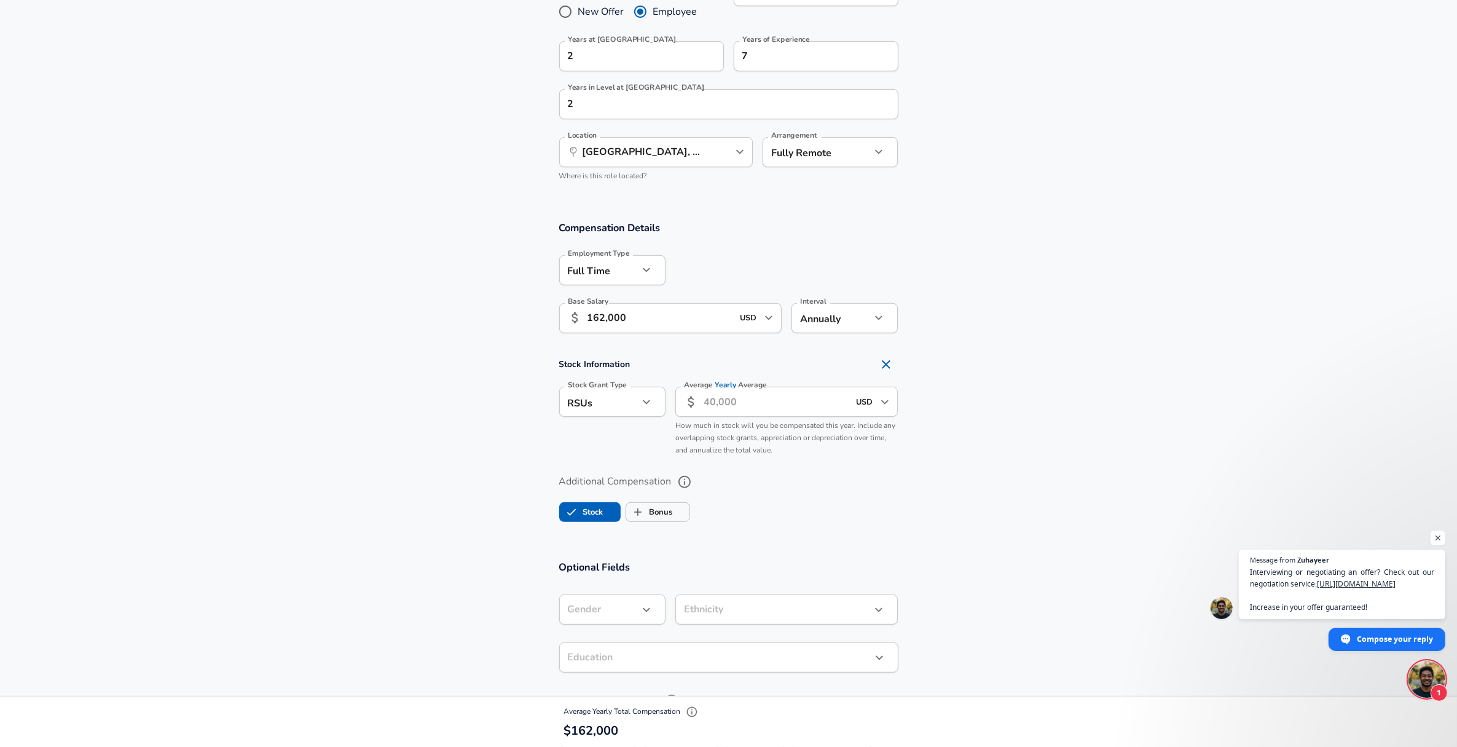
scroll to position [655, 0]
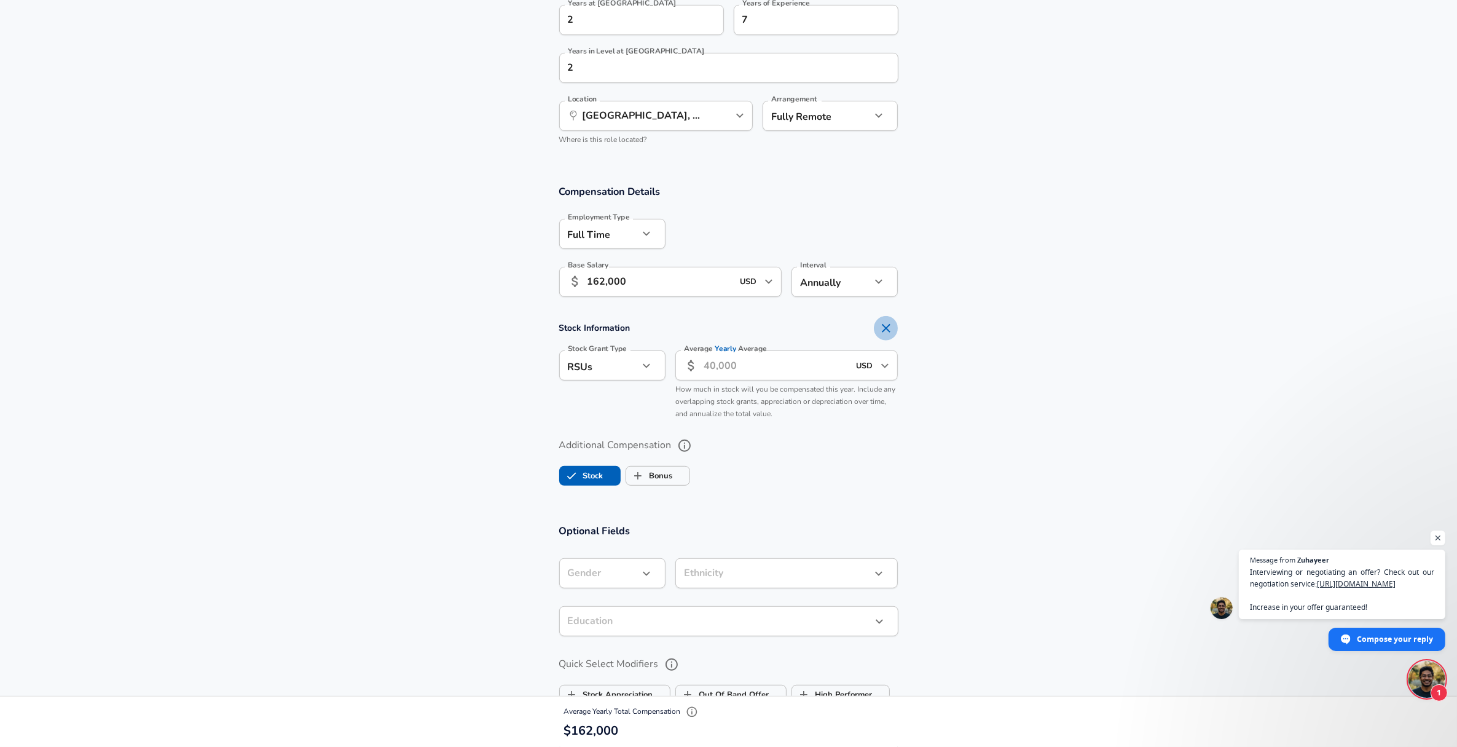
click at [886, 323] on icon "Remove Section" at bounding box center [886, 328] width 15 height 15
checkbox input "false"
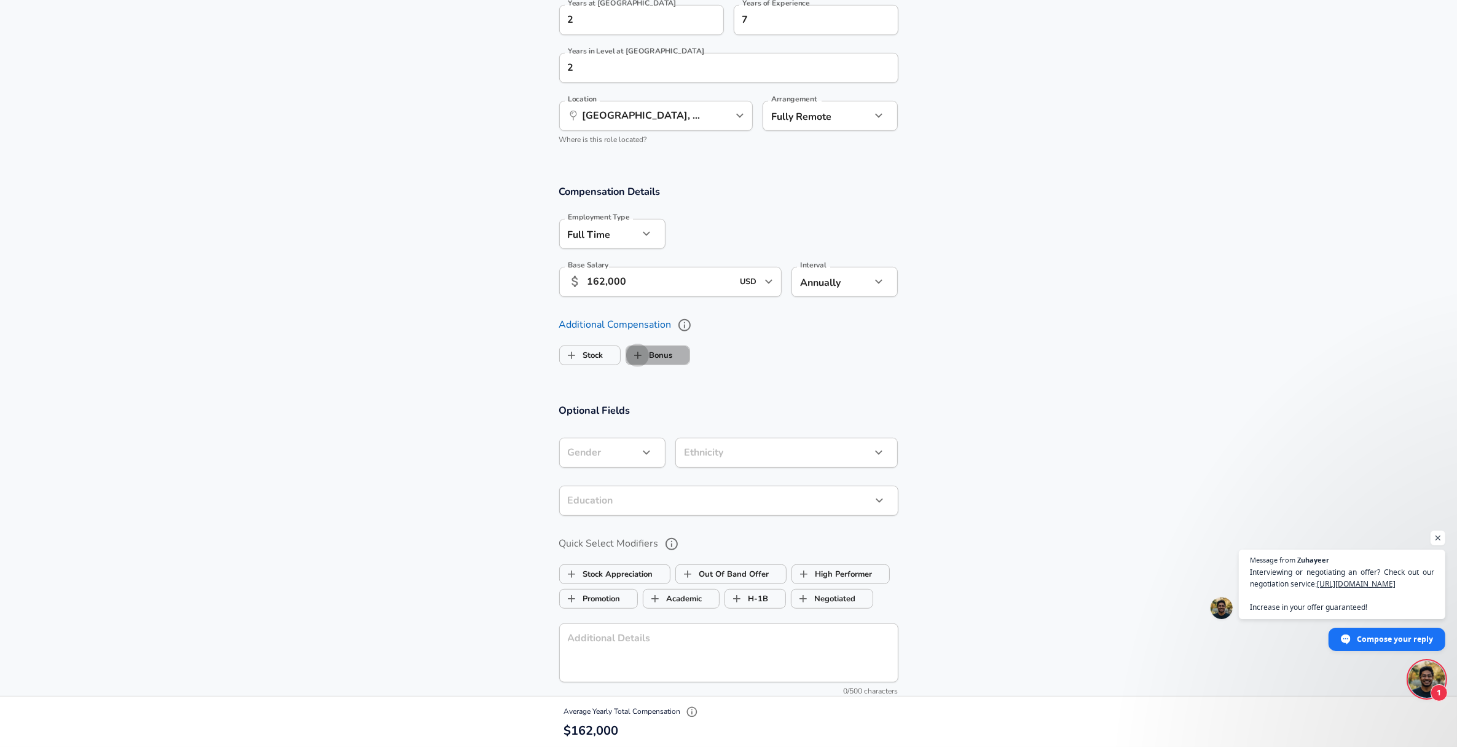
click at [640, 349] on input "Bonus" at bounding box center [637, 355] width 23 height 23
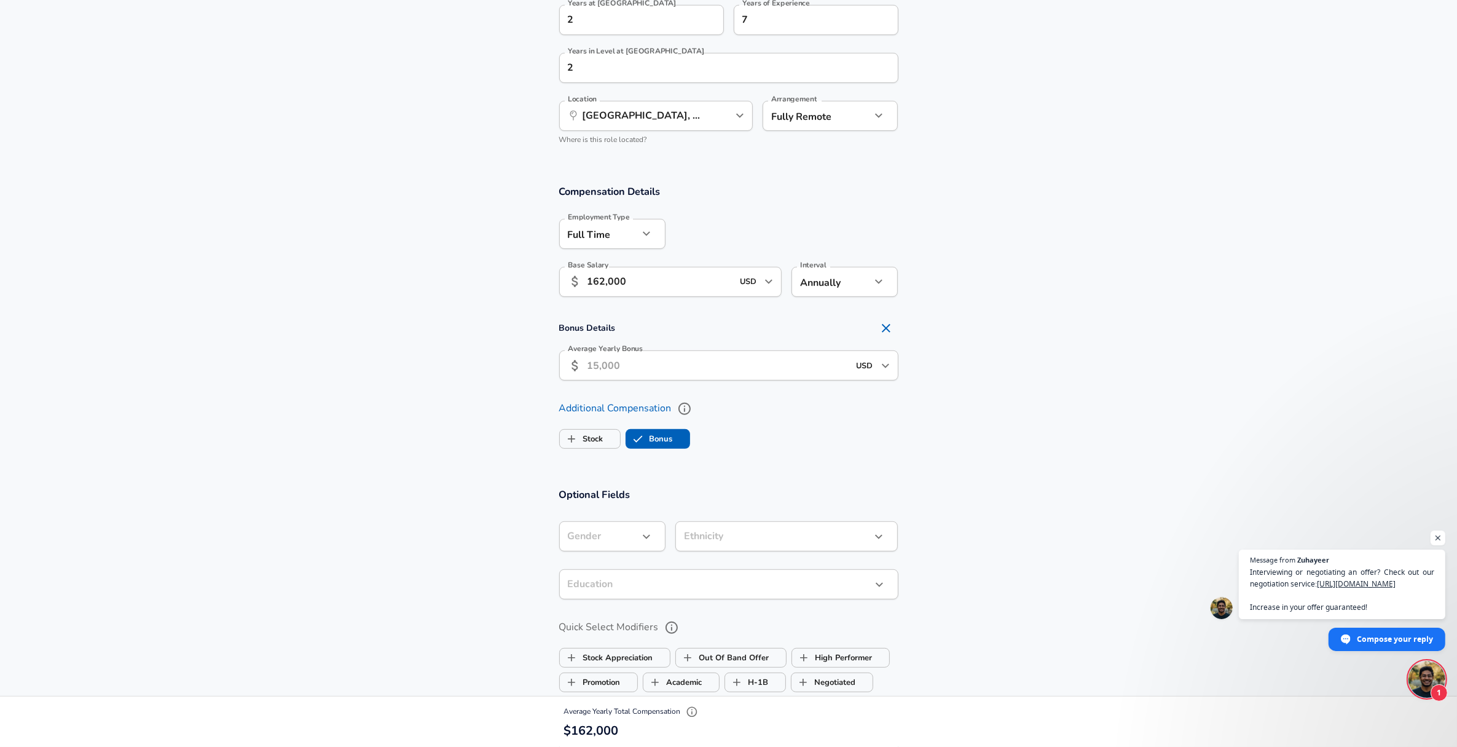
checkbox input "true"
click at [688, 368] on input "Average Yearly Bonus" at bounding box center [719, 365] width 262 height 30
click at [873, 374] on input "USD" at bounding box center [865, 365] width 25 height 19
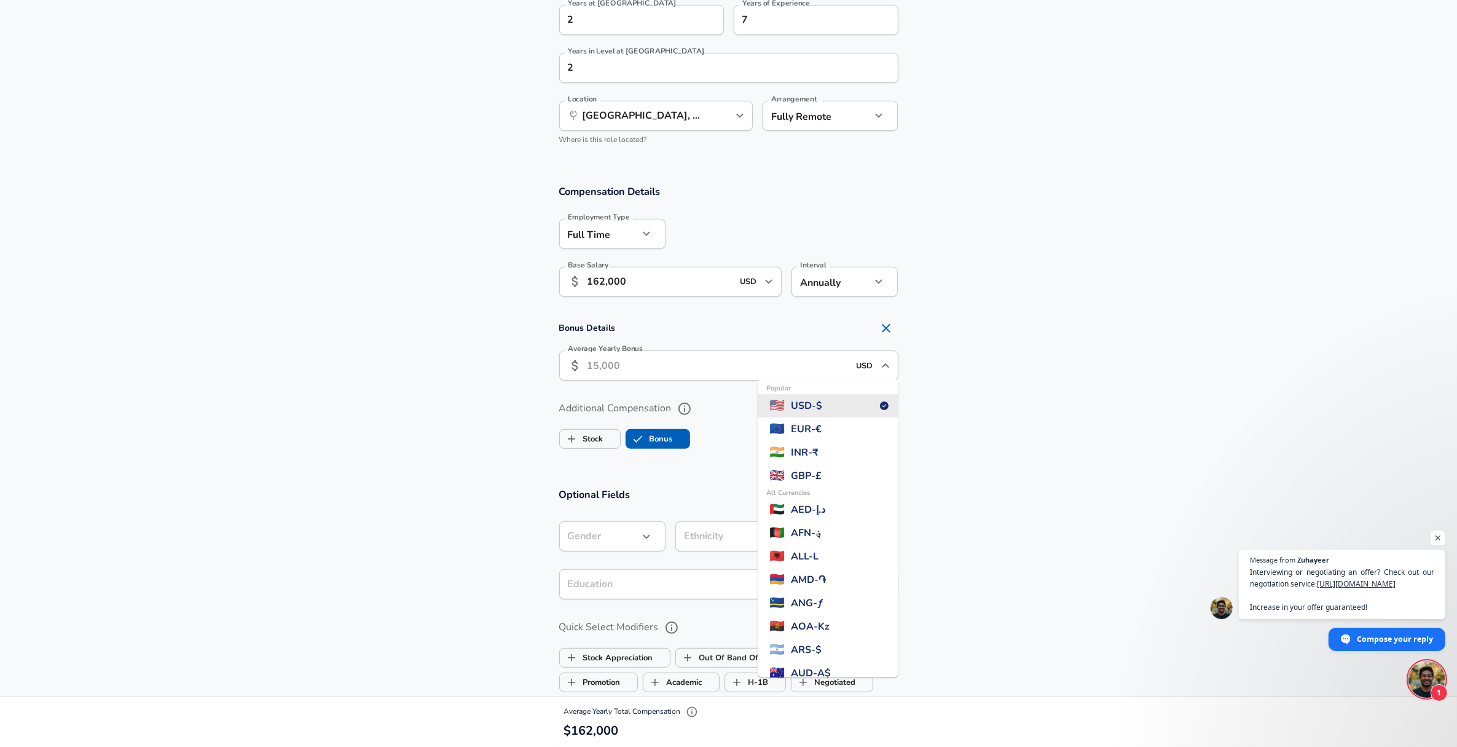
click at [854, 401] on li "Popular 🇺🇸 USD - $" at bounding box center [828, 405] width 141 height 23
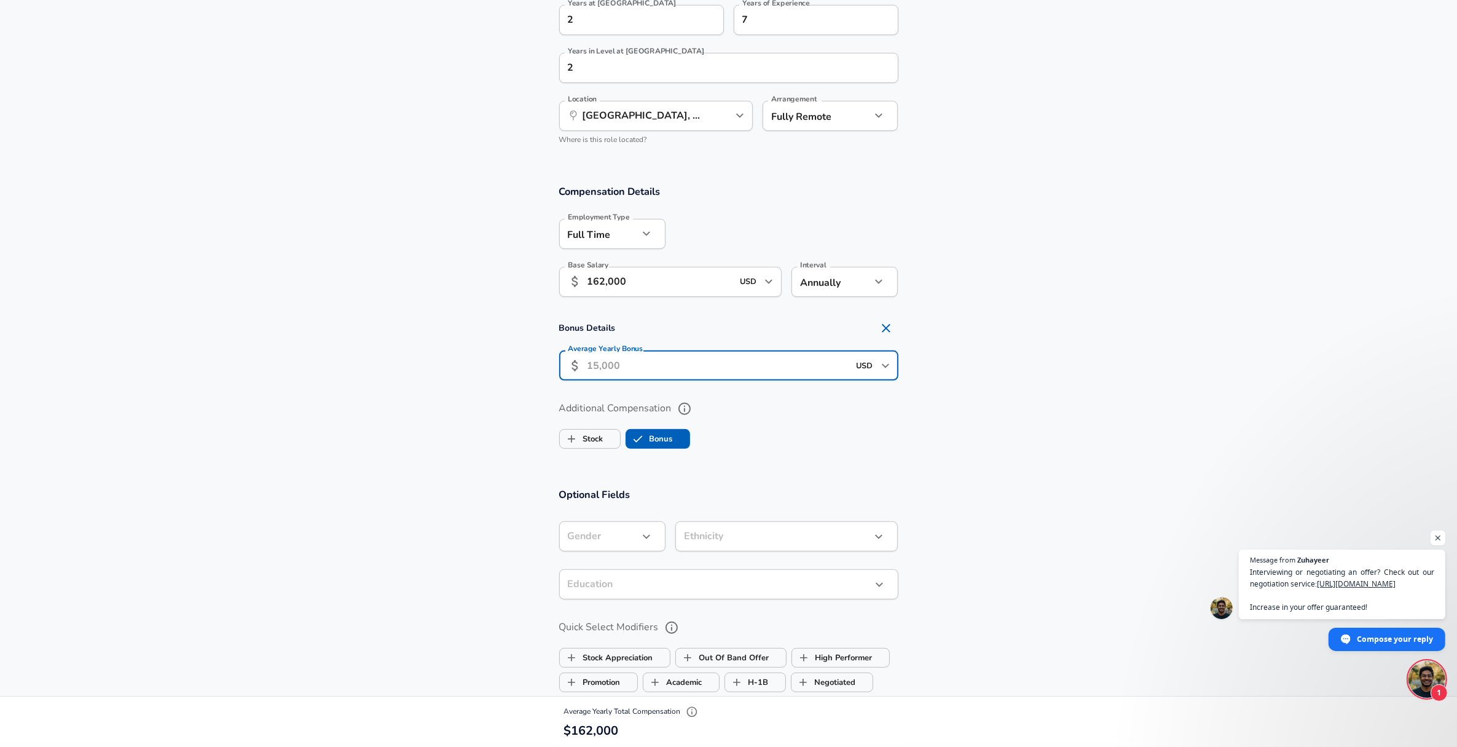
click at [642, 361] on input "Average Yearly Bonus" at bounding box center [719, 365] width 262 height 30
type input "20,000"
click at [449, 396] on section "Additional Compensation Stock Bonus" at bounding box center [728, 420] width 1457 height 65
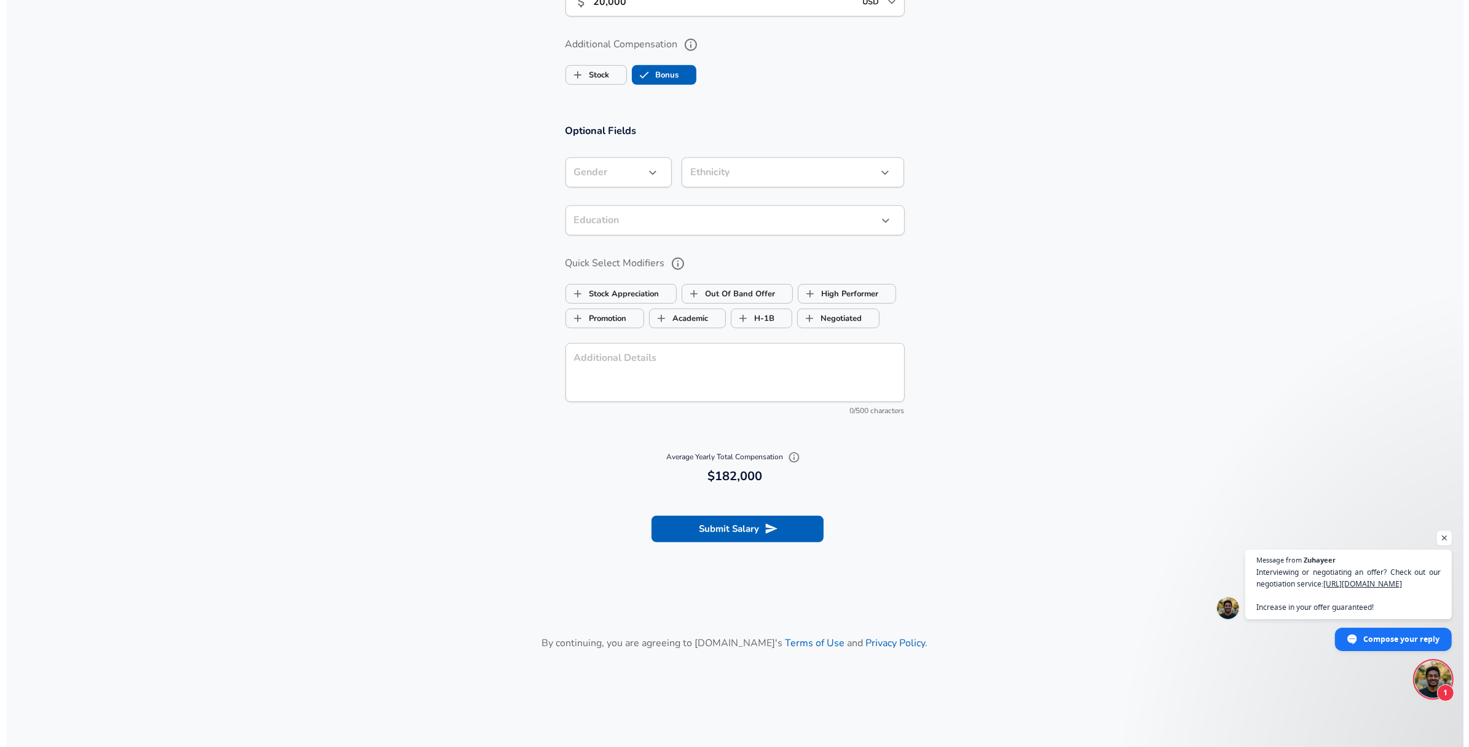
scroll to position [1086, 0]
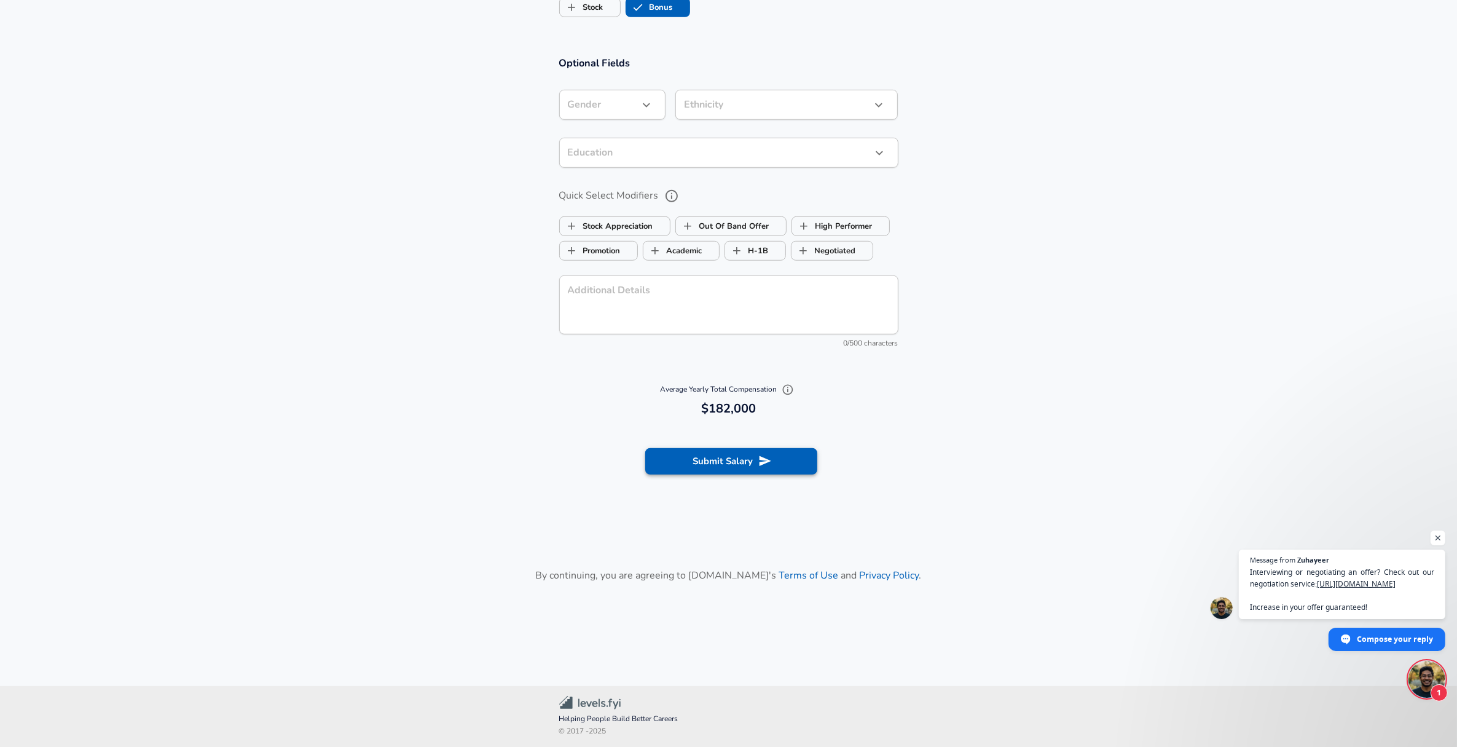
click at [781, 458] on button "Submit Salary" at bounding box center [731, 461] width 172 height 26
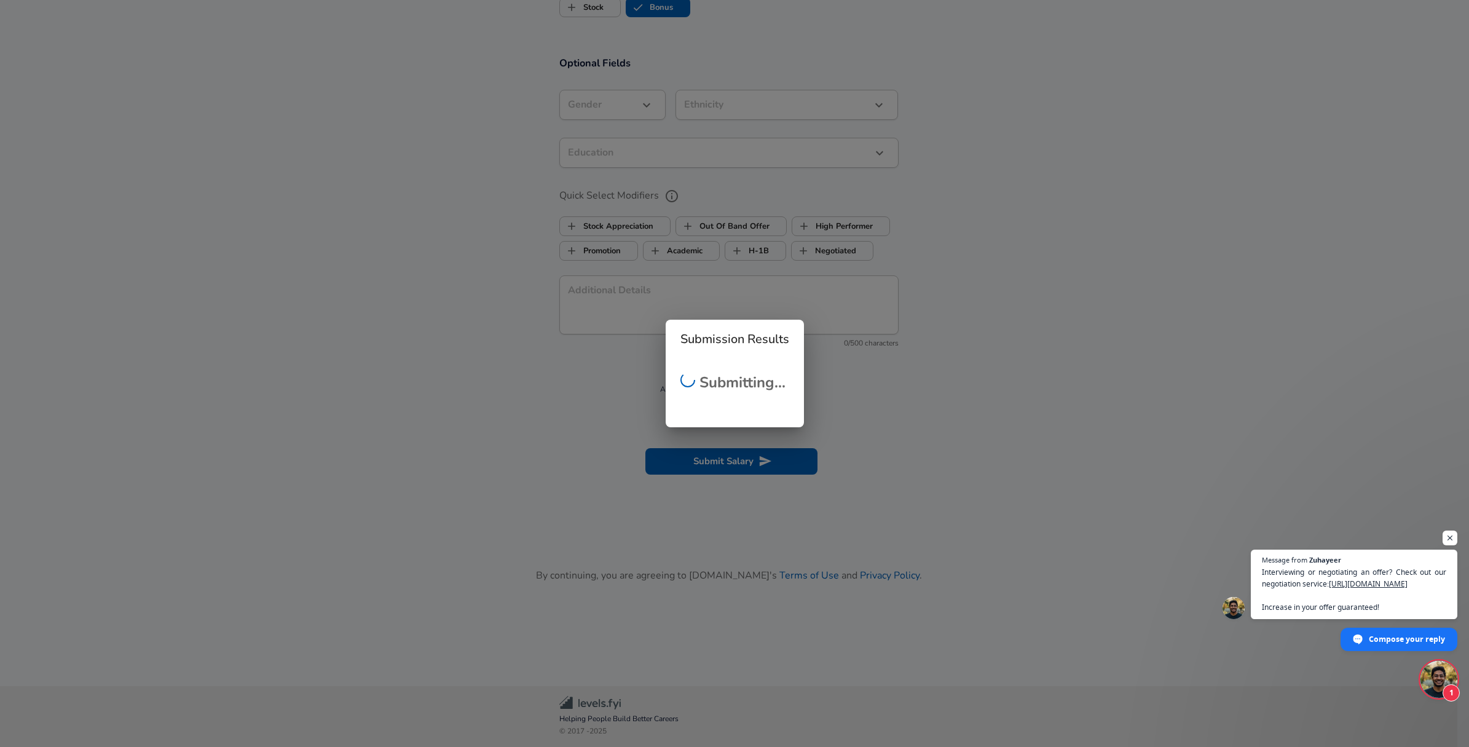
scroll to position [191, 0]
